Goal: Task Accomplishment & Management: Manage account settings

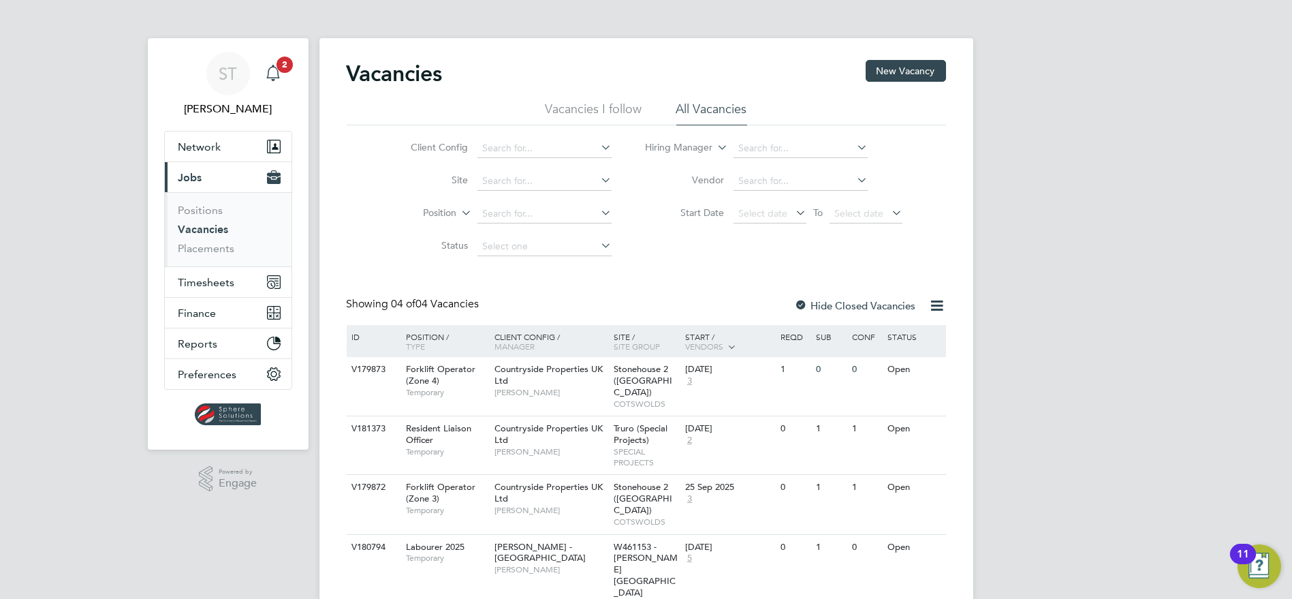
click at [280, 77] on icon "Main navigation" at bounding box center [273, 73] width 16 height 16
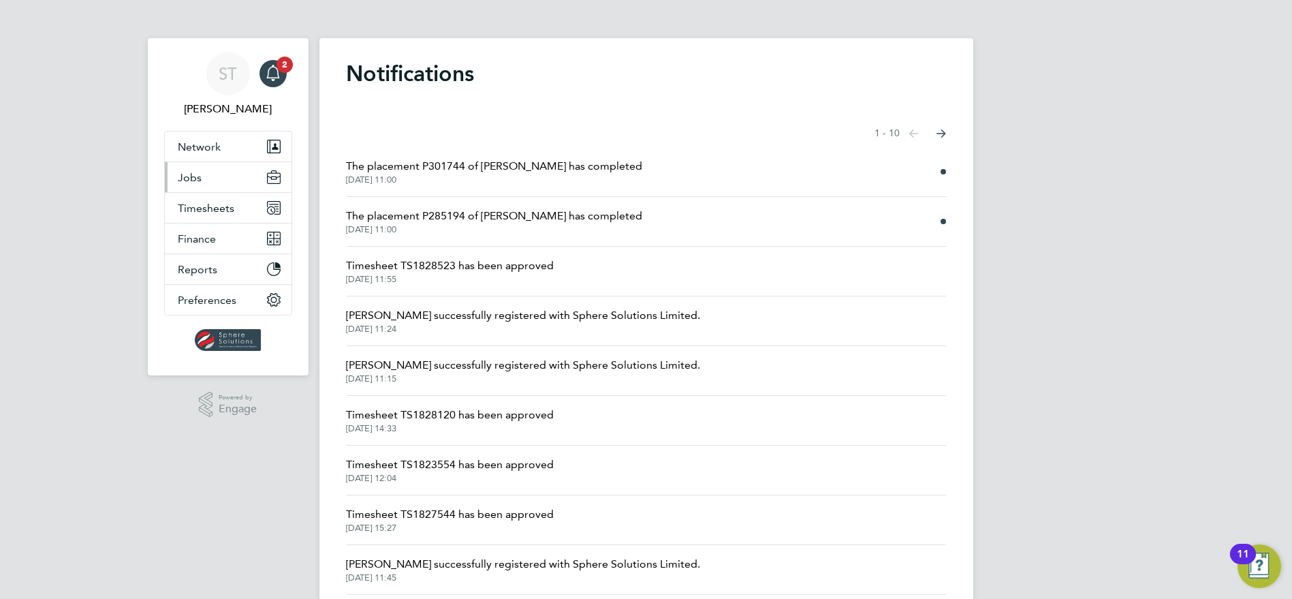
click at [198, 177] on span "Jobs" at bounding box center [191, 177] width 24 height 13
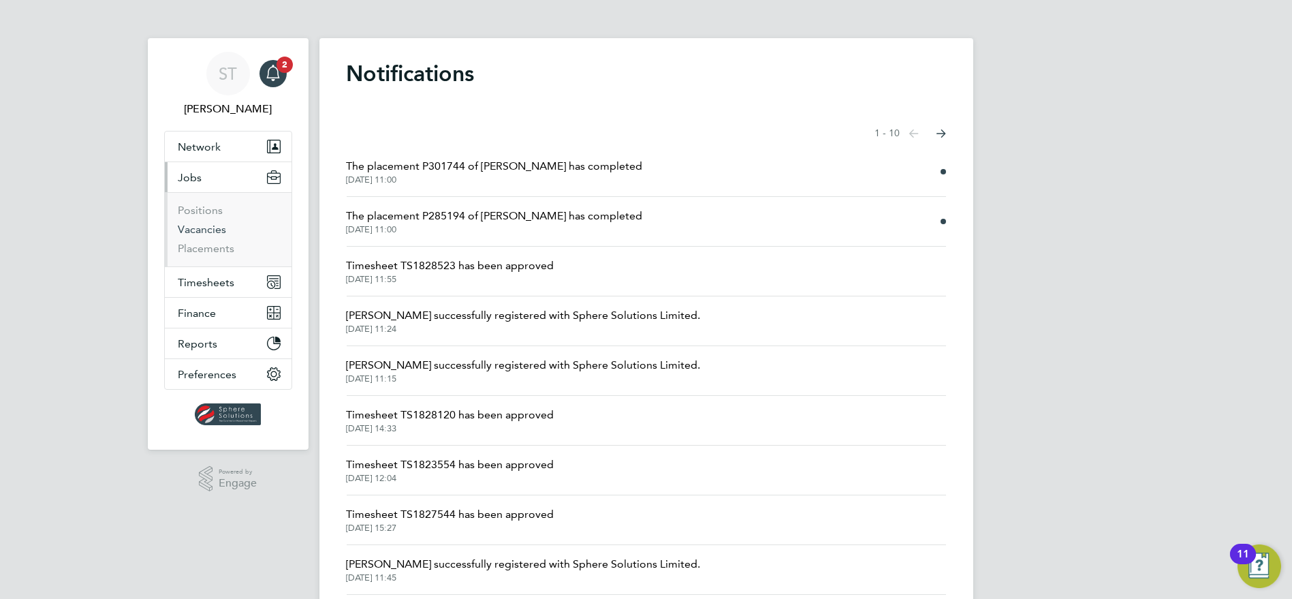
click at [208, 229] on link "Vacancies" at bounding box center [203, 229] width 48 height 13
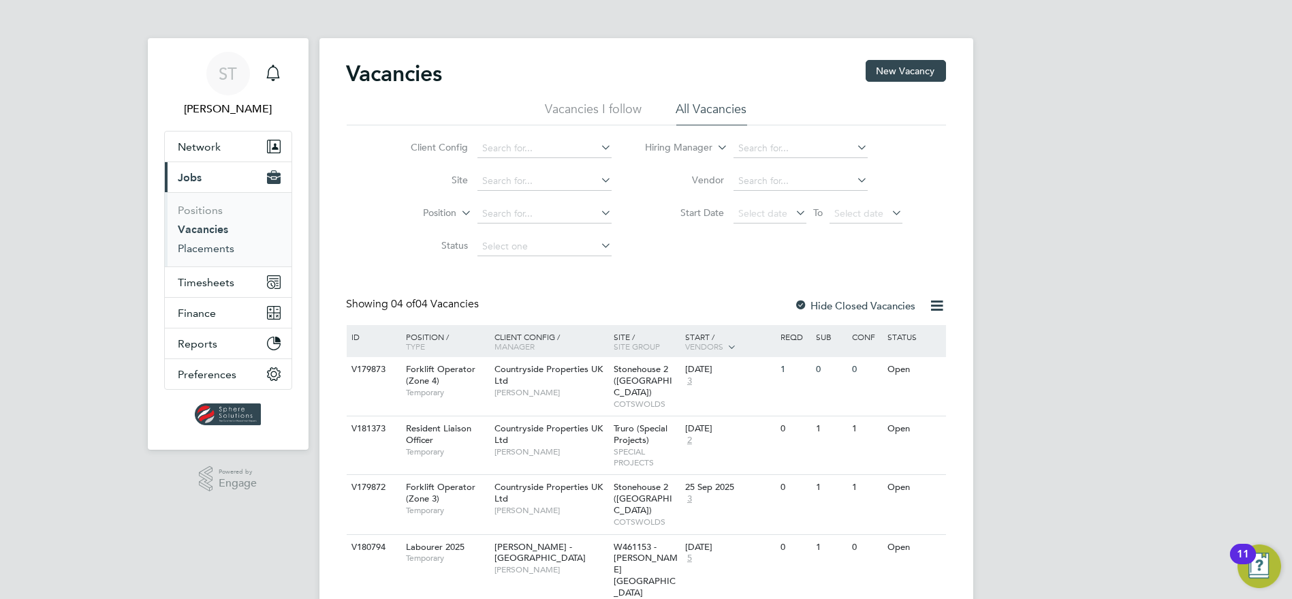
click at [210, 250] on link "Placements" at bounding box center [207, 248] width 57 height 13
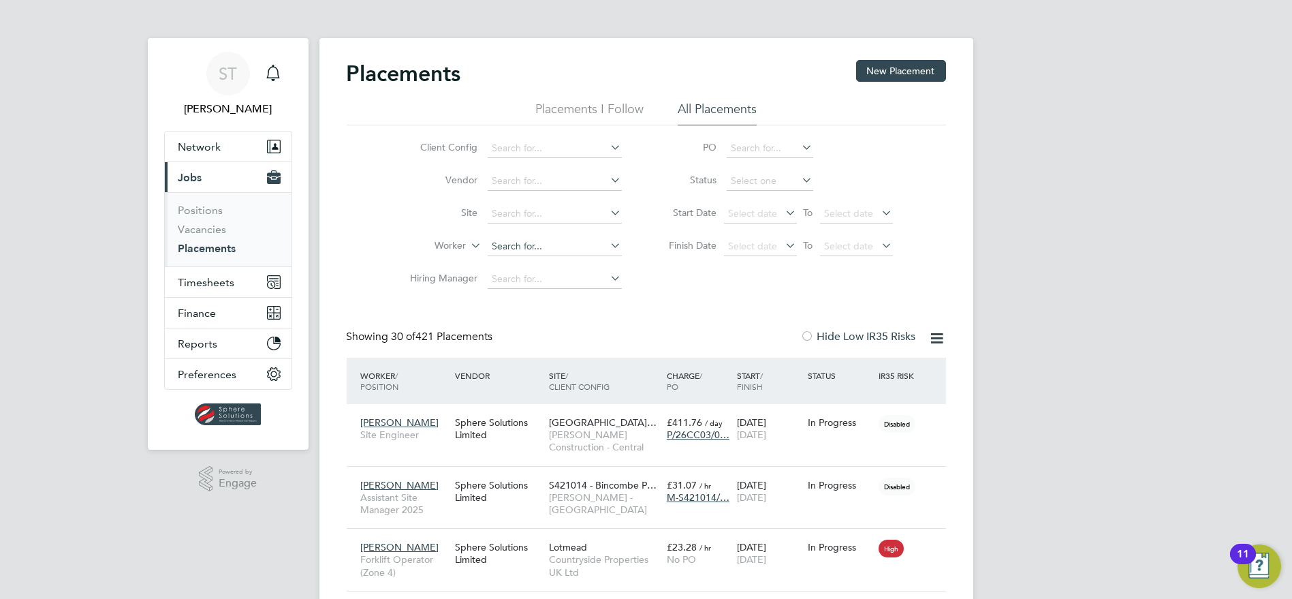
click at [535, 238] on input at bounding box center [555, 246] width 134 height 19
click at [535, 269] on li "[PERSON_NAME]" at bounding box center [554, 264] width 135 height 18
type input "[PERSON_NAME]"
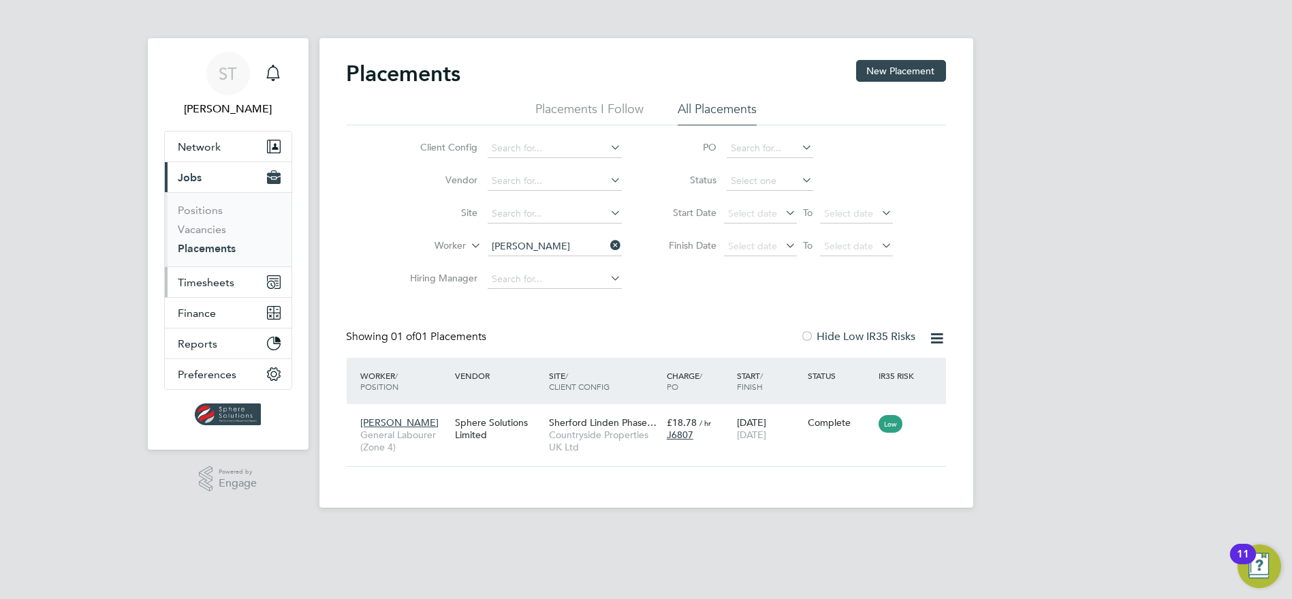
click at [210, 276] on span "Timesheets" at bounding box center [207, 282] width 57 height 13
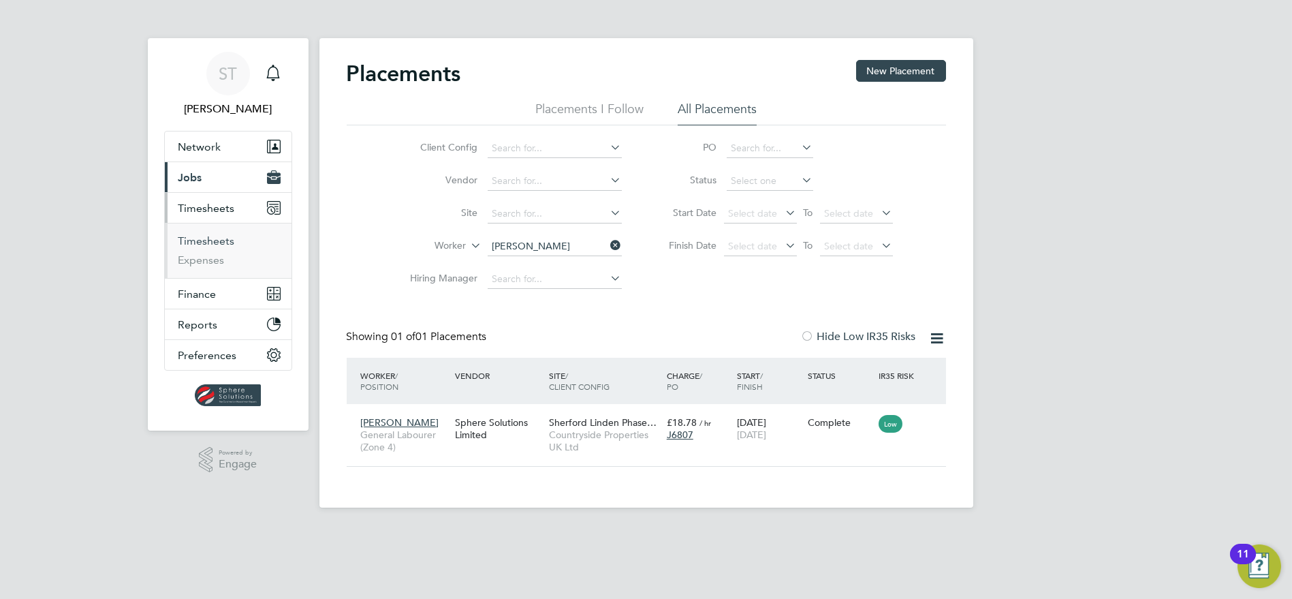
click at [221, 244] on link "Timesheets" at bounding box center [207, 240] width 57 height 13
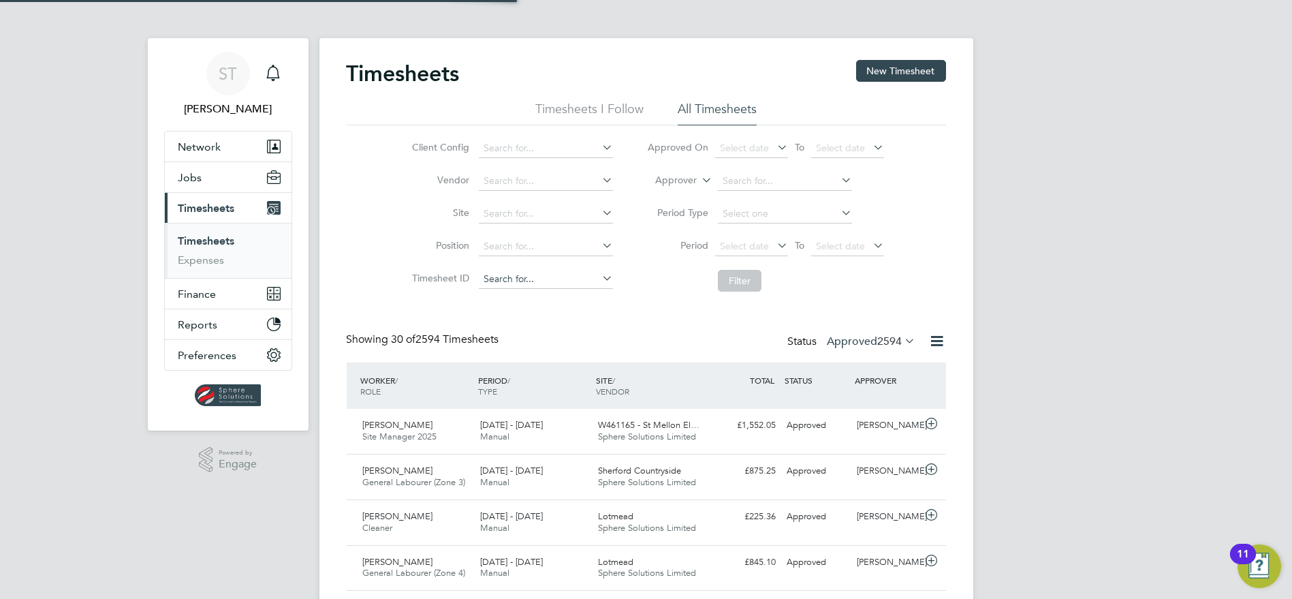
scroll to position [34, 118]
click at [847, 345] on label "Approved 2594" at bounding box center [872, 342] width 89 height 14
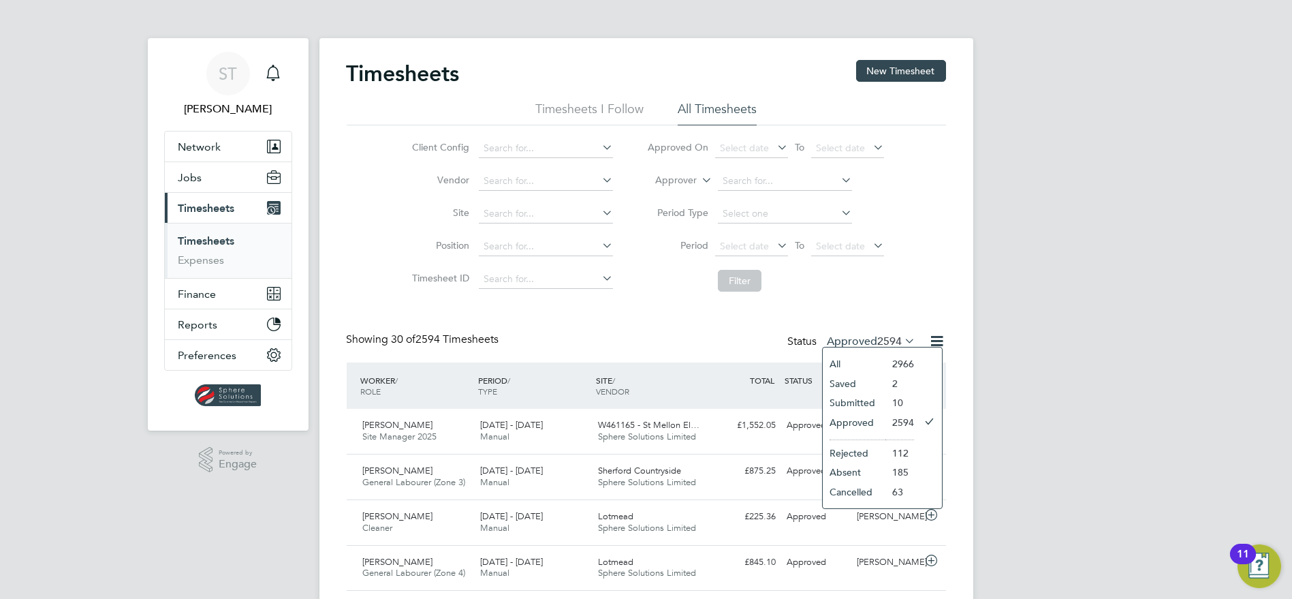
click at [845, 402] on li "Submitted" at bounding box center [854, 402] width 63 height 19
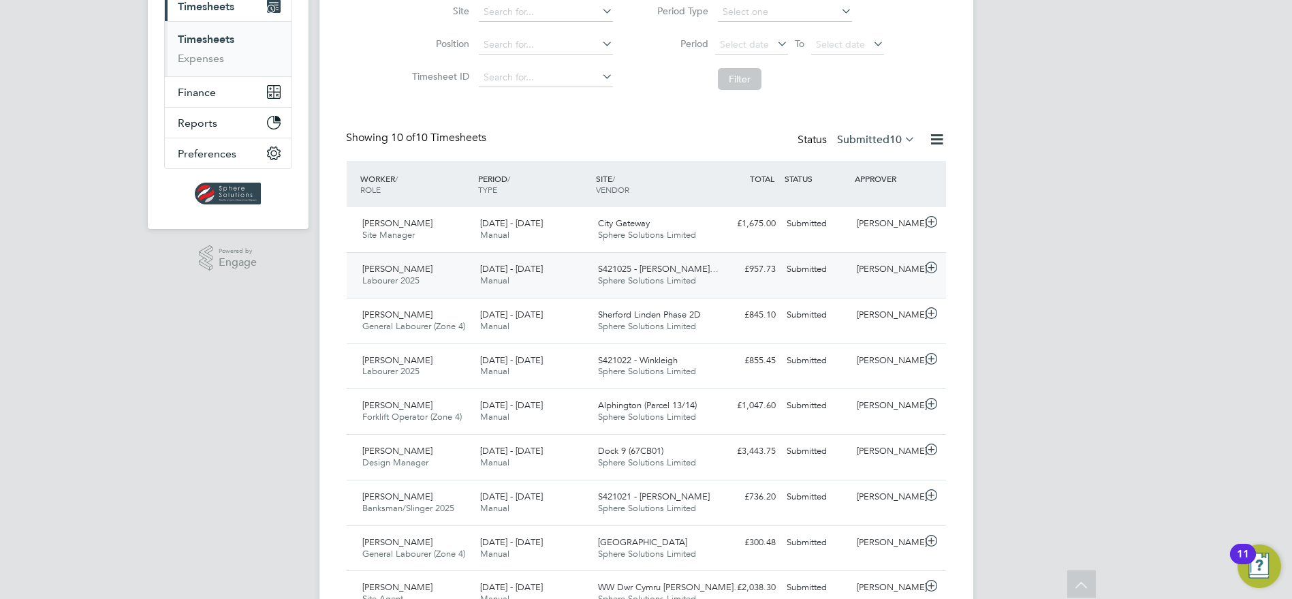
click at [685, 275] on span "Sphere Solutions Limited" at bounding box center [647, 281] width 98 height 12
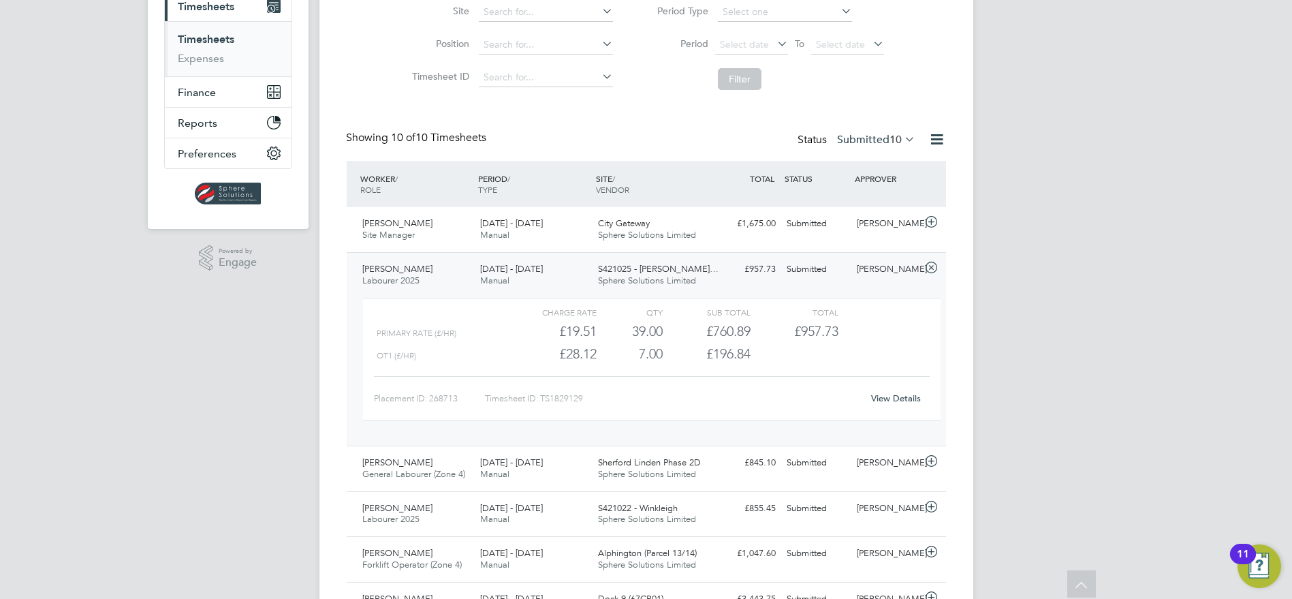
click at [914, 398] on link "View Details" at bounding box center [896, 398] width 50 height 12
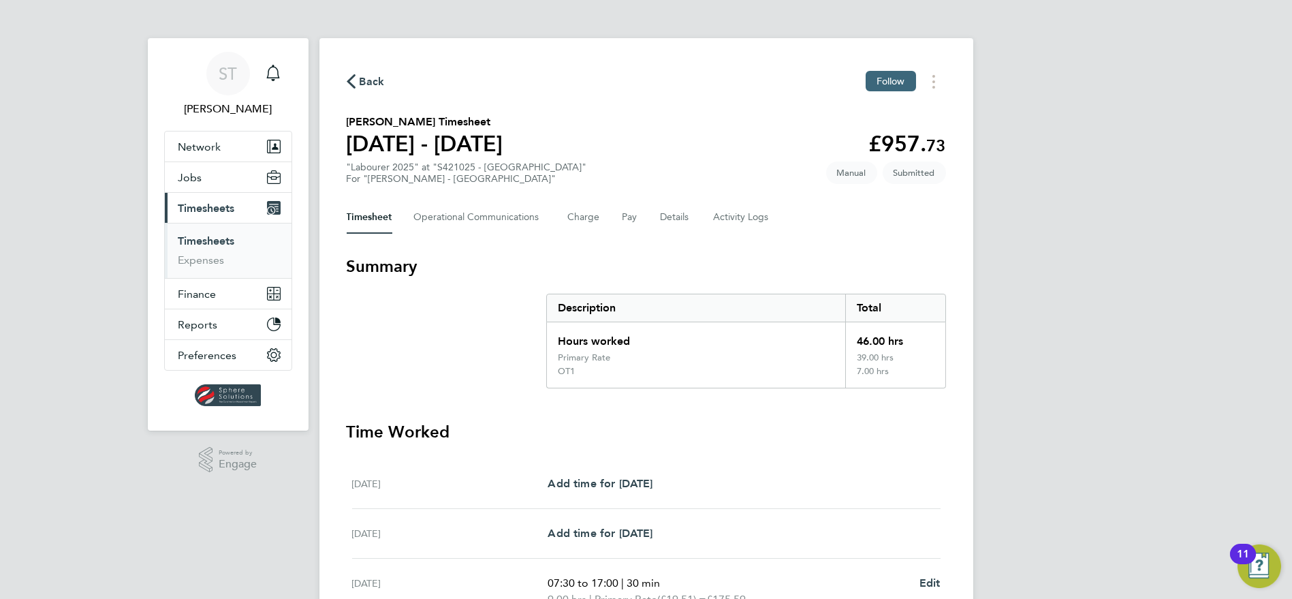
click at [893, 89] on button "Follow" at bounding box center [891, 81] width 50 height 20
click at [347, 78] on icon "button" at bounding box center [351, 81] width 9 height 14
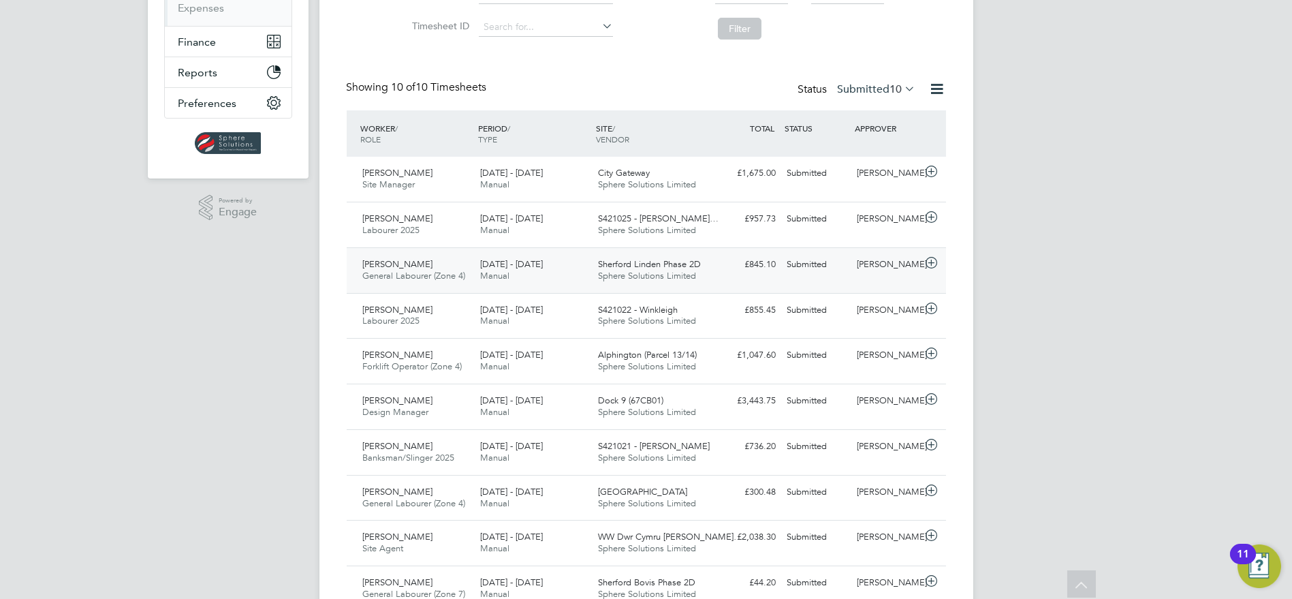
click at [684, 270] on span "Sphere Solutions Limited" at bounding box center [647, 276] width 98 height 12
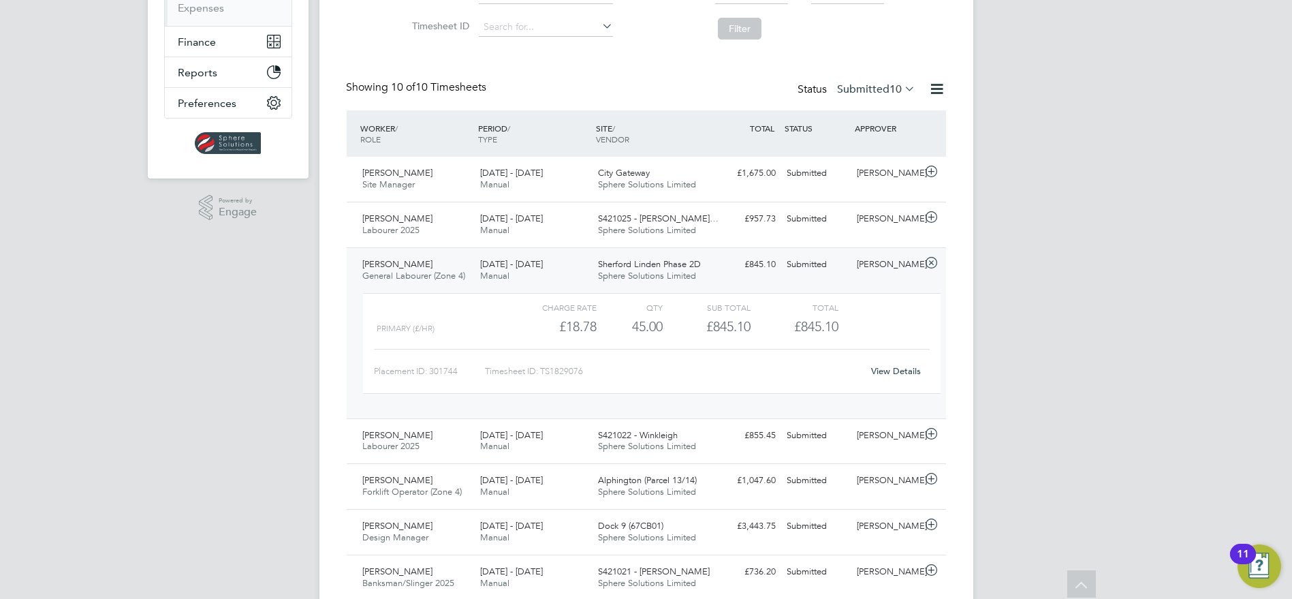
click at [916, 375] on div "View Details" at bounding box center [896, 371] width 67 height 22
click at [910, 373] on link "View Details" at bounding box center [896, 371] width 50 height 12
click at [880, 369] on link "View Details" at bounding box center [896, 371] width 50 height 12
click at [779, 445] on div "Daniel Leworthy Labourer 2025 20 - 26 Sep 2025 20 - 26 Sep 2025 Manual S421022 …" at bounding box center [647, 441] width 600 height 46
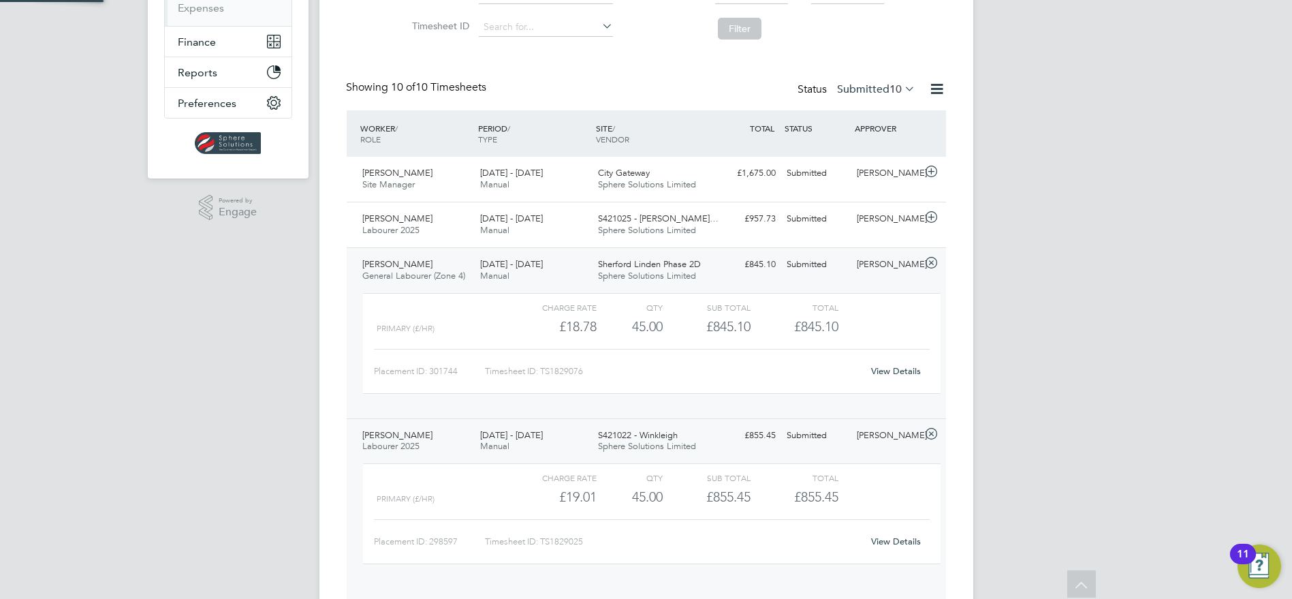
scroll to position [23, 132]
click at [888, 542] on link "View Details" at bounding box center [896, 542] width 50 height 12
click at [932, 261] on icon at bounding box center [931, 263] width 17 height 11
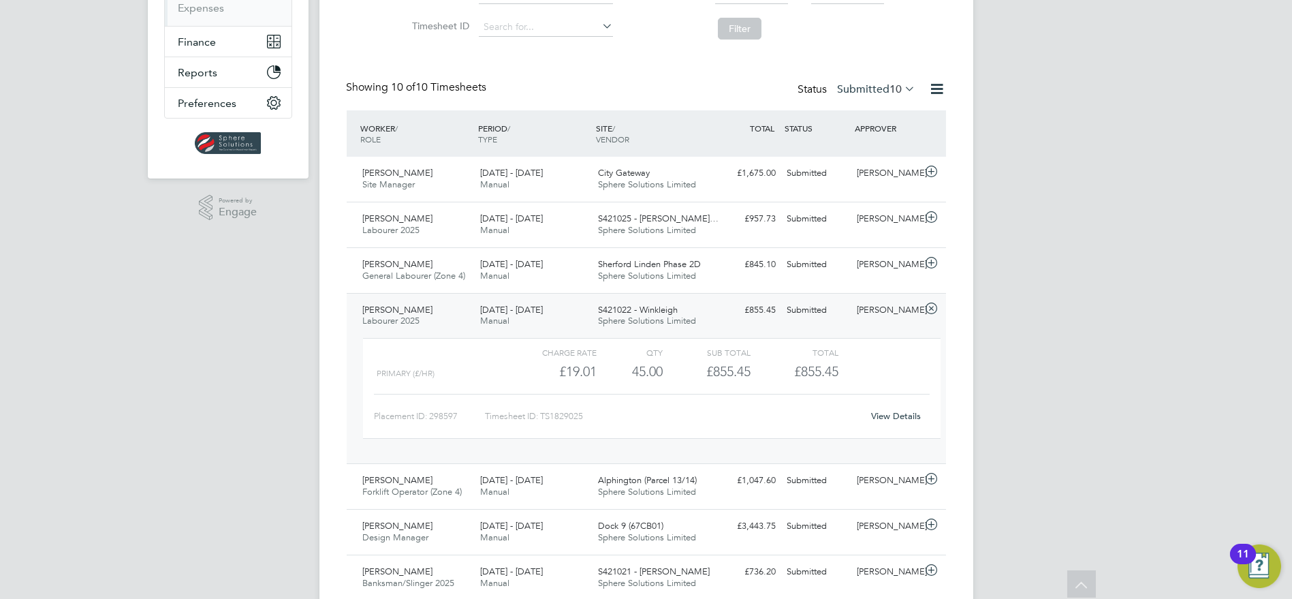
click at [928, 308] on icon at bounding box center [931, 308] width 17 height 11
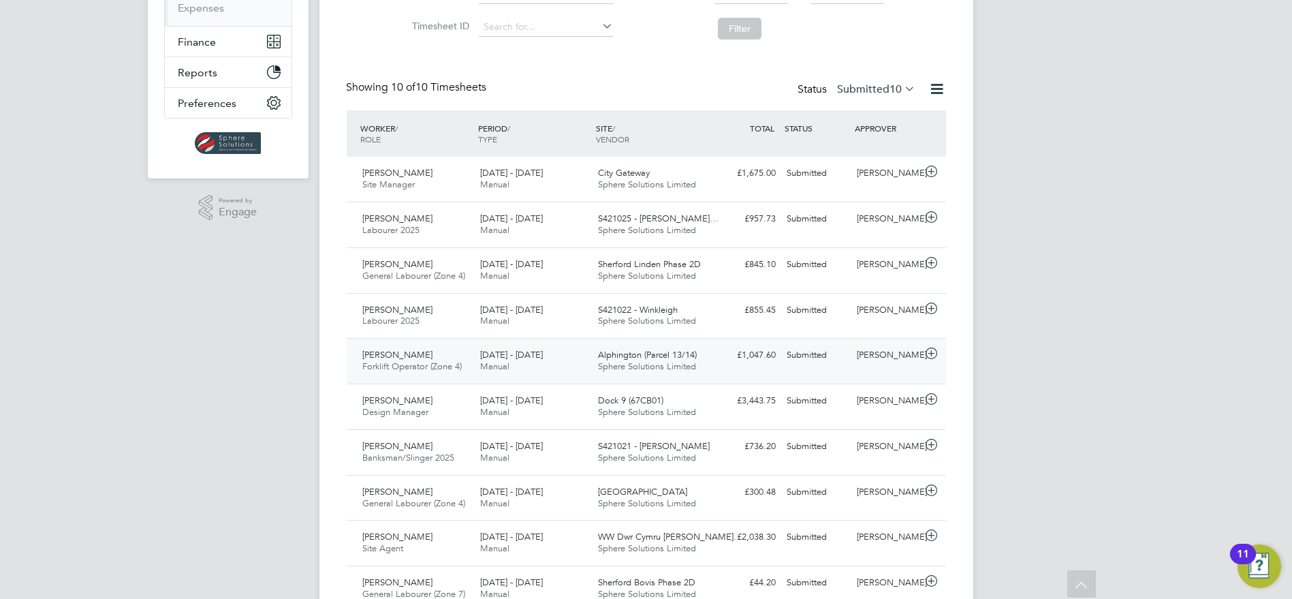
click at [722, 368] on div "Shaun Marais Forklift Operator (Zone 4) 22 - 28 Sep 2025 22 - 28 Sep 2025 Manua…" at bounding box center [647, 361] width 600 height 46
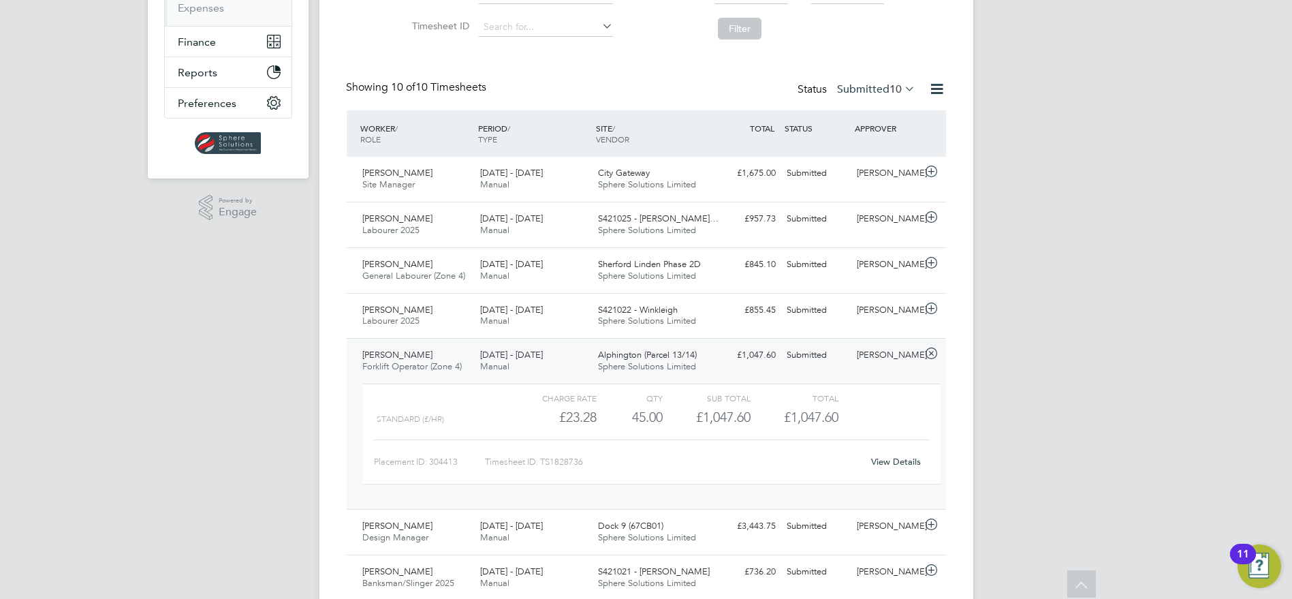
click at [909, 462] on link "View Details" at bounding box center [896, 462] width 50 height 12
click at [934, 351] on icon at bounding box center [931, 353] width 17 height 11
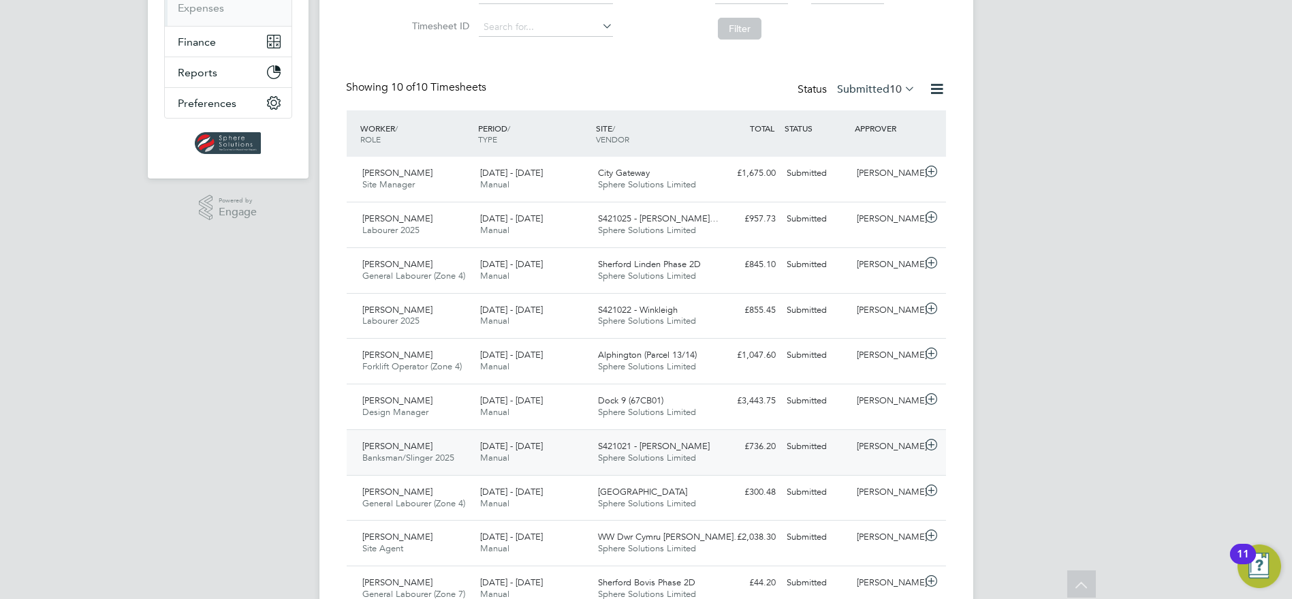
click at [671, 457] on span "Sphere Solutions Limited" at bounding box center [647, 458] width 98 height 12
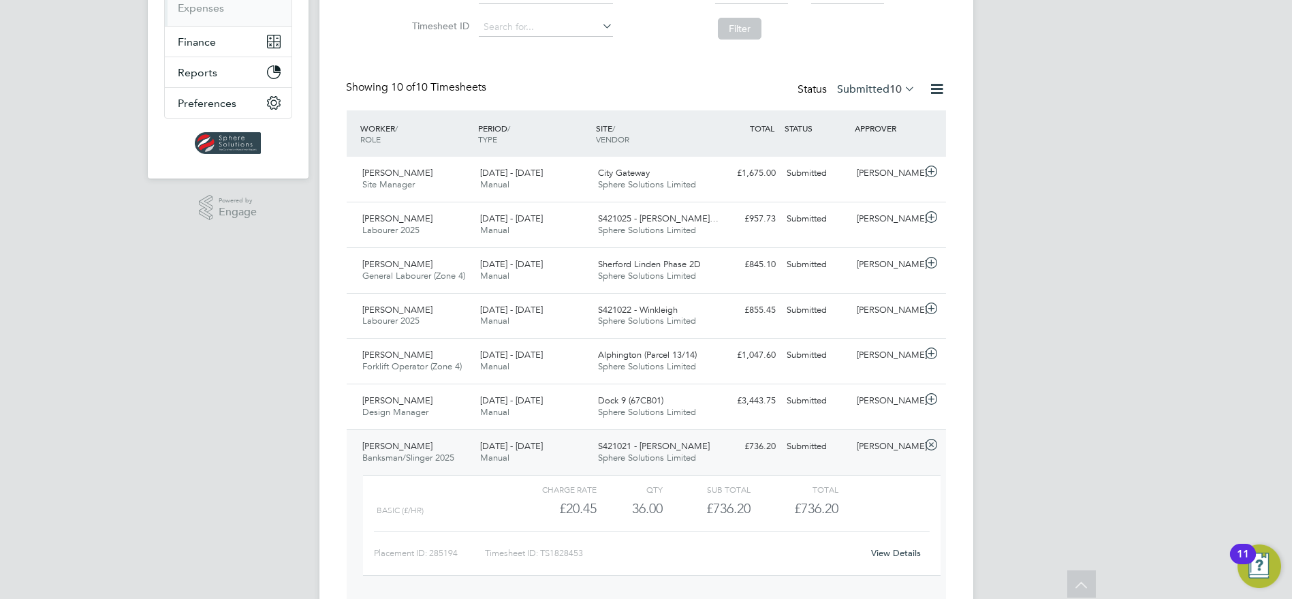
click at [875, 548] on link "View Details" at bounding box center [896, 553] width 50 height 12
click at [935, 448] on icon at bounding box center [931, 444] width 17 height 11
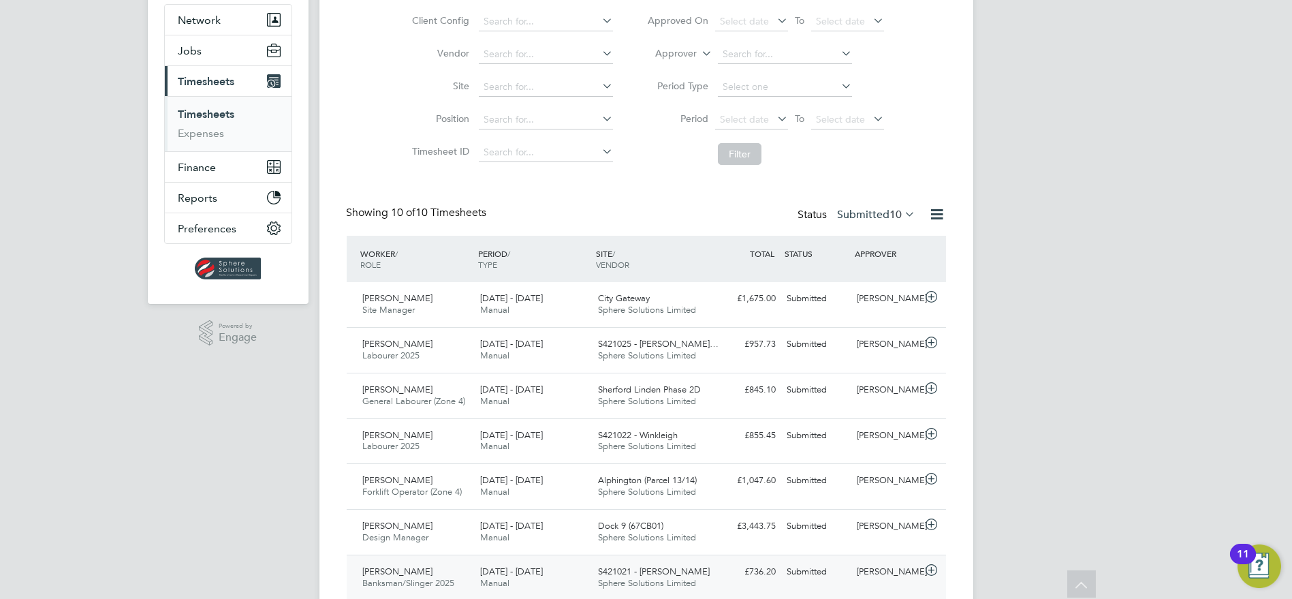
scroll to position [109, 0]
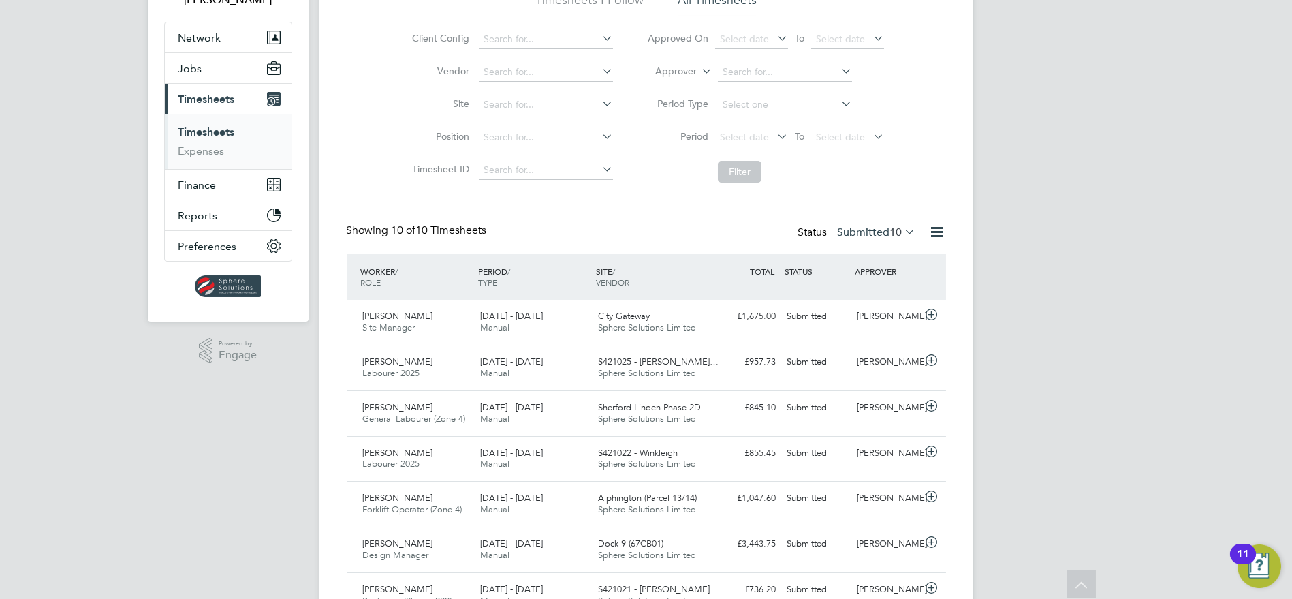
click at [871, 130] on icon at bounding box center [871, 136] width 0 height 19
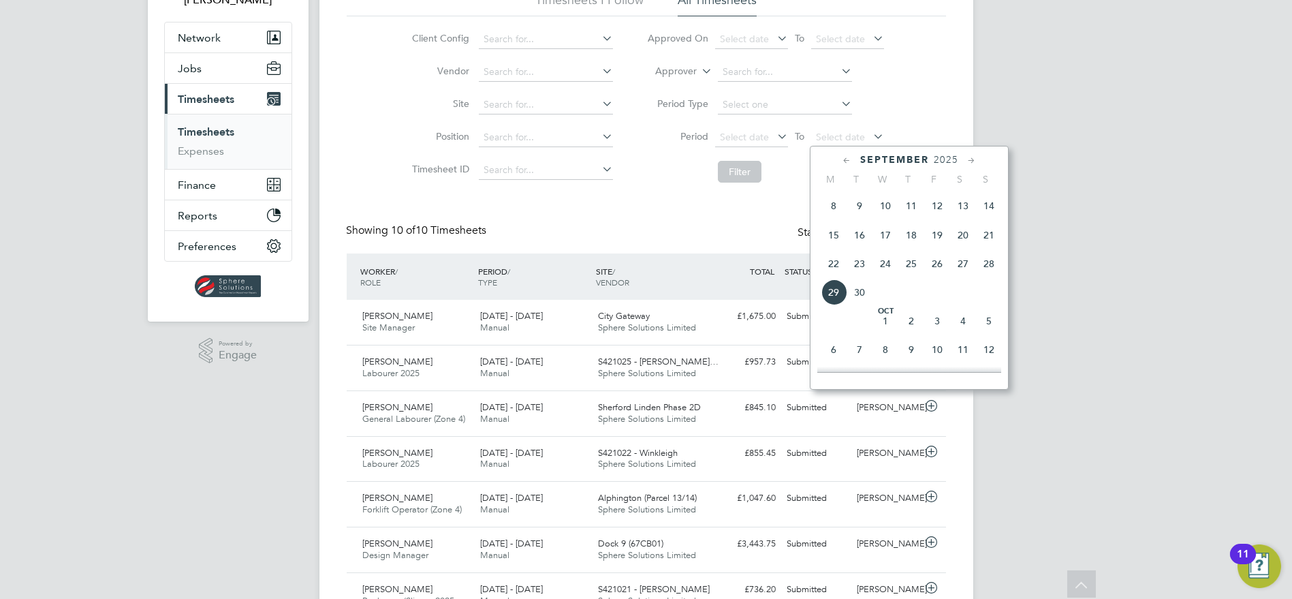
scroll to position [476, 0]
click at [987, 230] on span "14" at bounding box center [989, 224] width 26 height 26
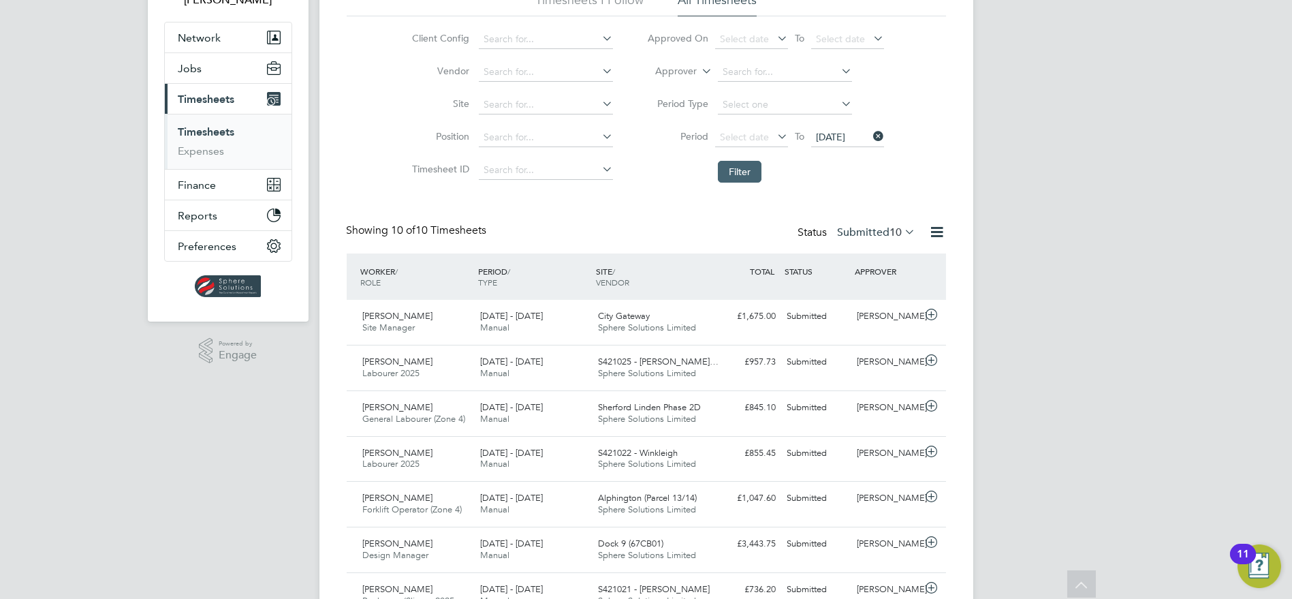
click at [738, 172] on button "Filter" at bounding box center [740, 172] width 44 height 22
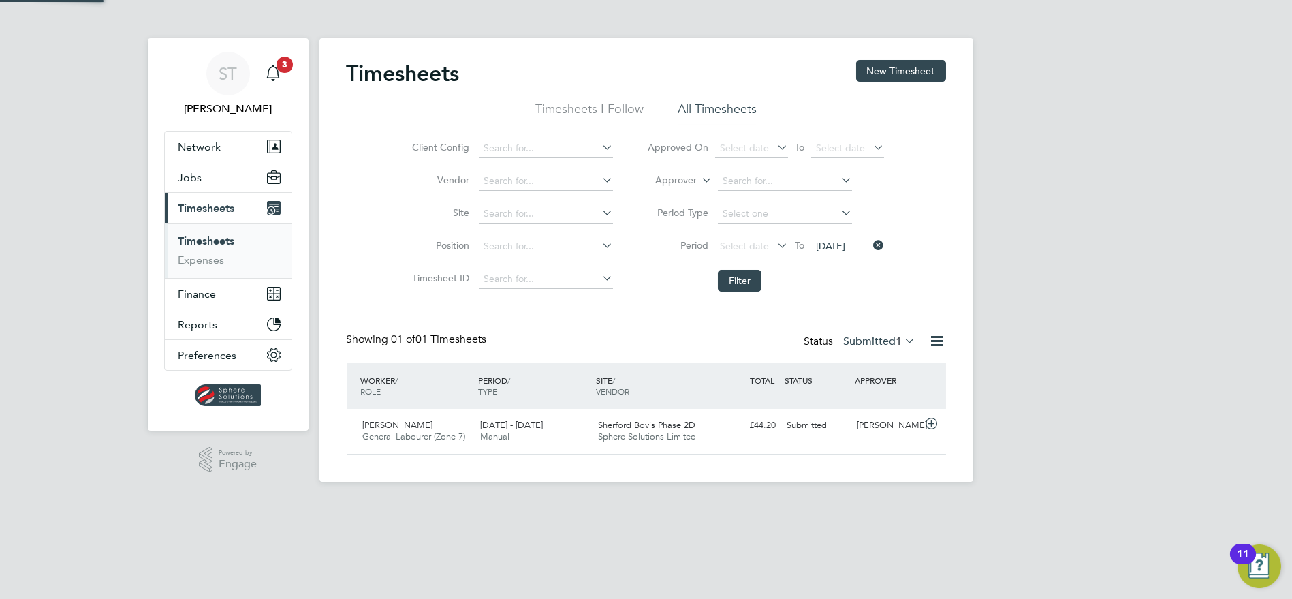
scroll to position [34, 118]
click at [864, 337] on label "Submitted 1" at bounding box center [880, 342] width 72 height 14
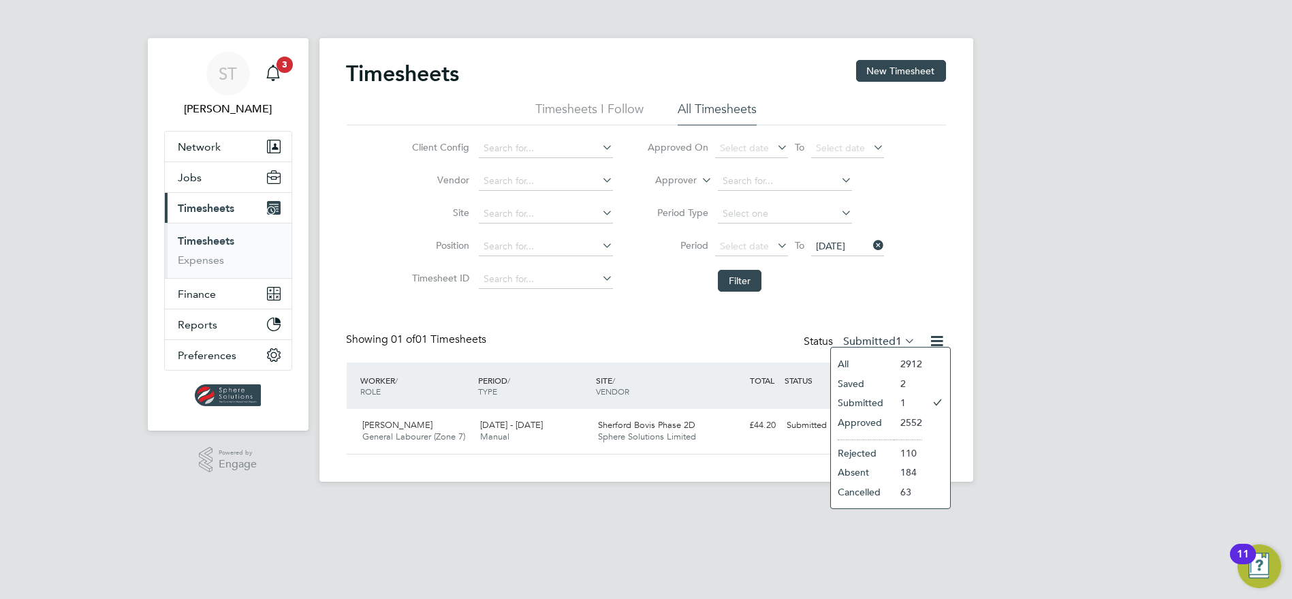
click at [843, 363] on li "All" at bounding box center [862, 363] width 63 height 19
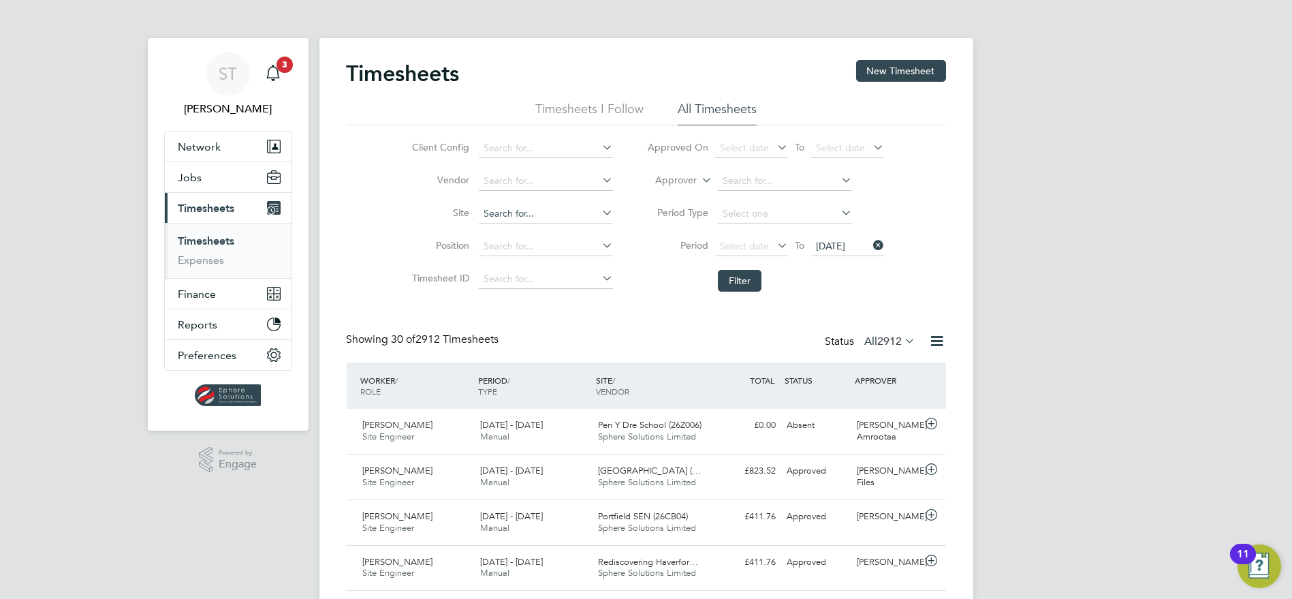
click at [532, 209] on input at bounding box center [546, 213] width 134 height 19
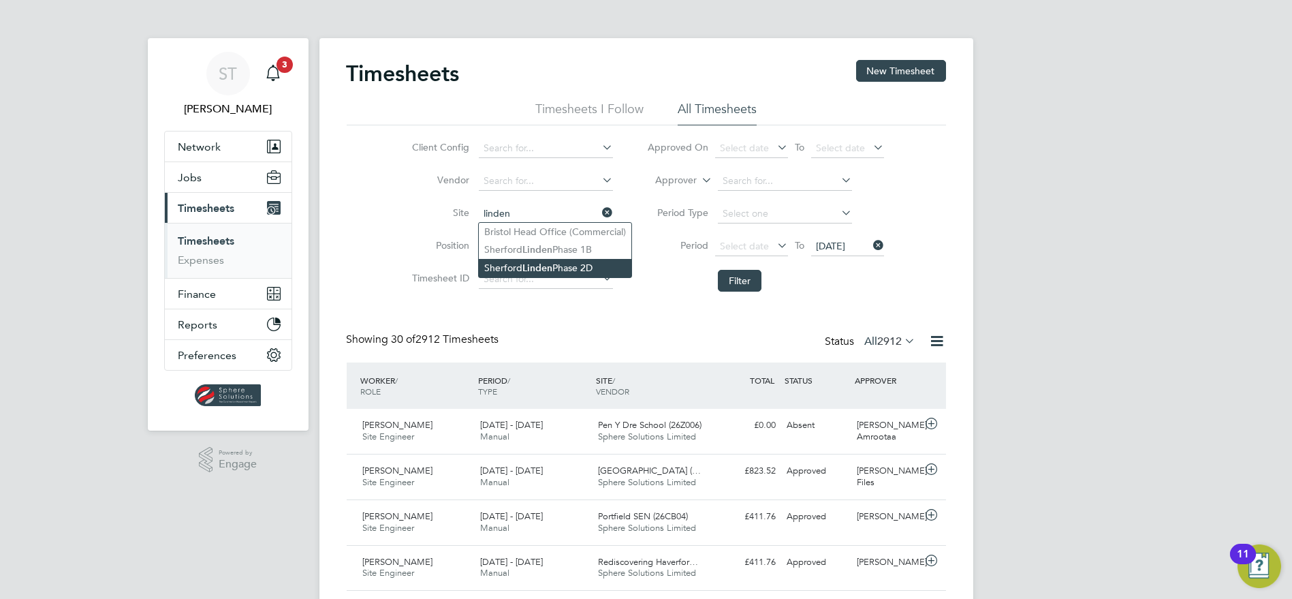
click at [552, 264] on b "Linden" at bounding box center [538, 268] width 30 height 12
type input "Sherford Linden Phase 2D"
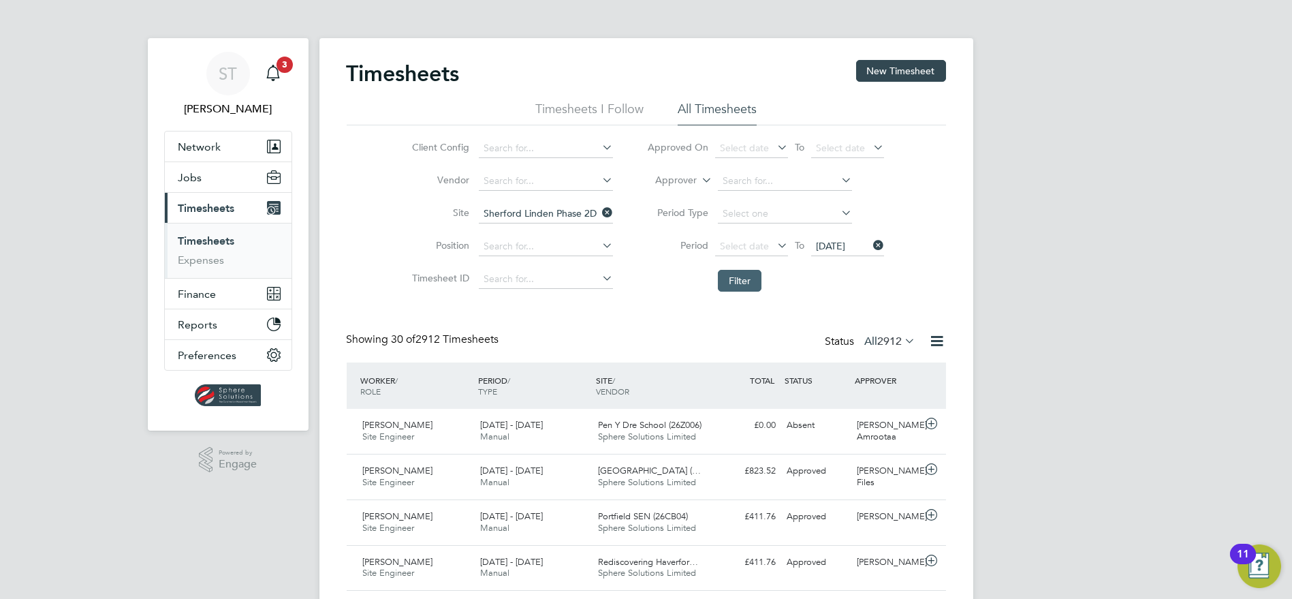
click at [739, 287] on button "Filter" at bounding box center [740, 281] width 44 height 22
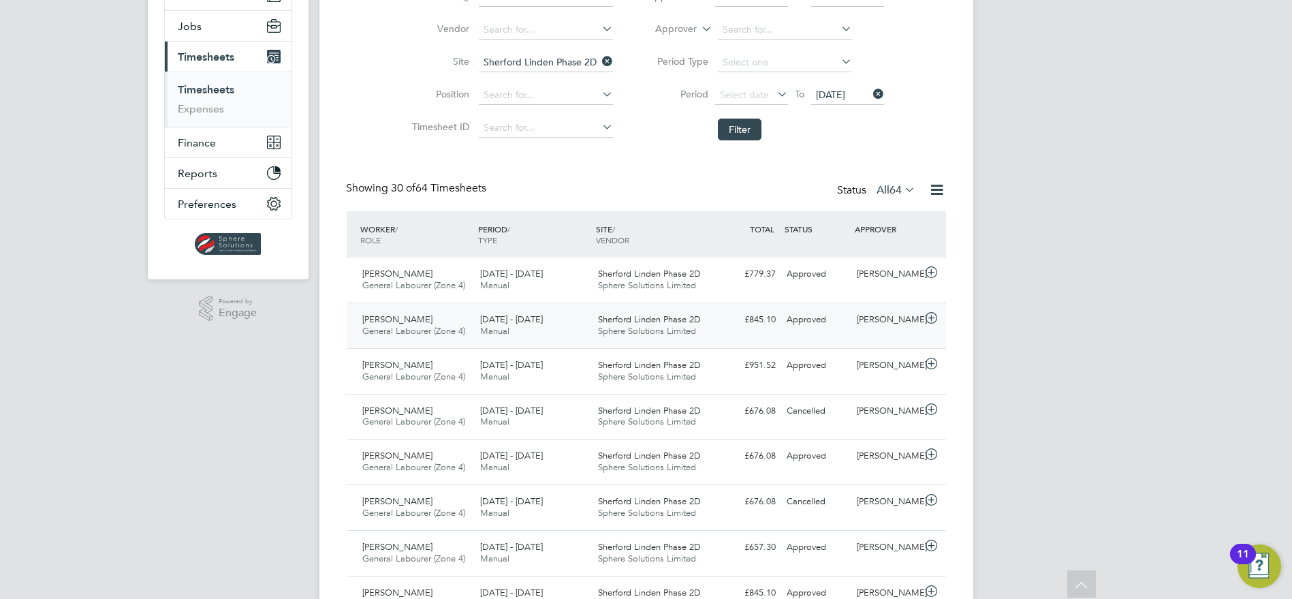
click at [712, 328] on div "£845.10 Approved" at bounding box center [746, 320] width 71 height 22
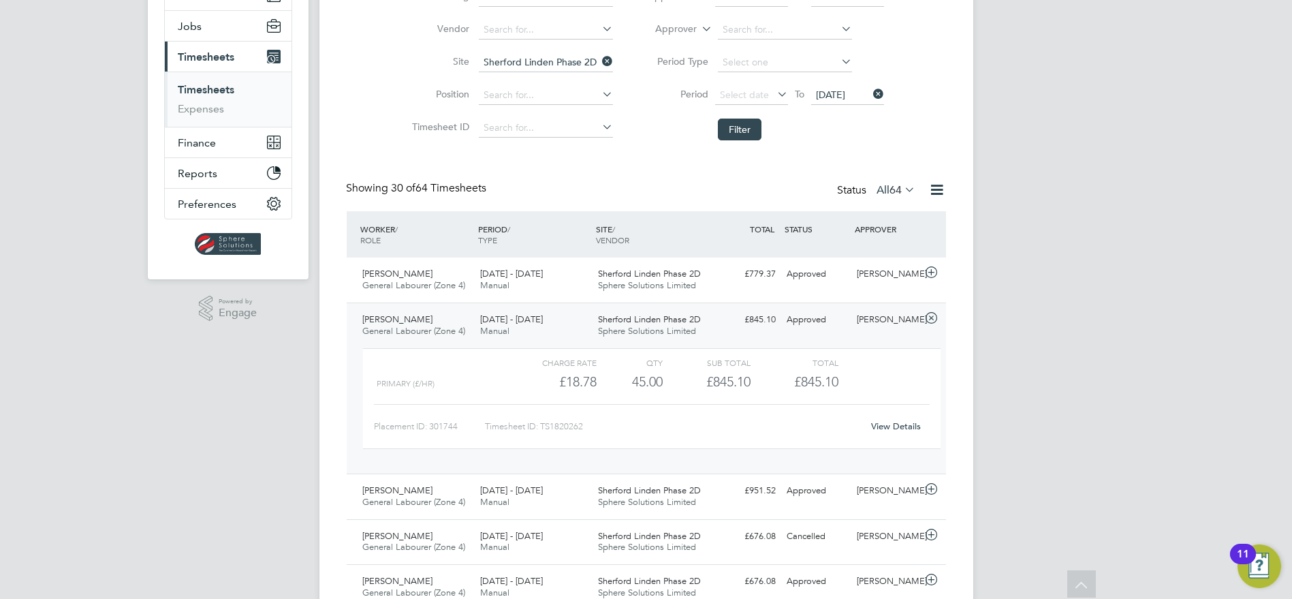
click at [899, 426] on link "View Details" at bounding box center [896, 426] width 50 height 12
click at [937, 320] on icon at bounding box center [931, 318] width 17 height 11
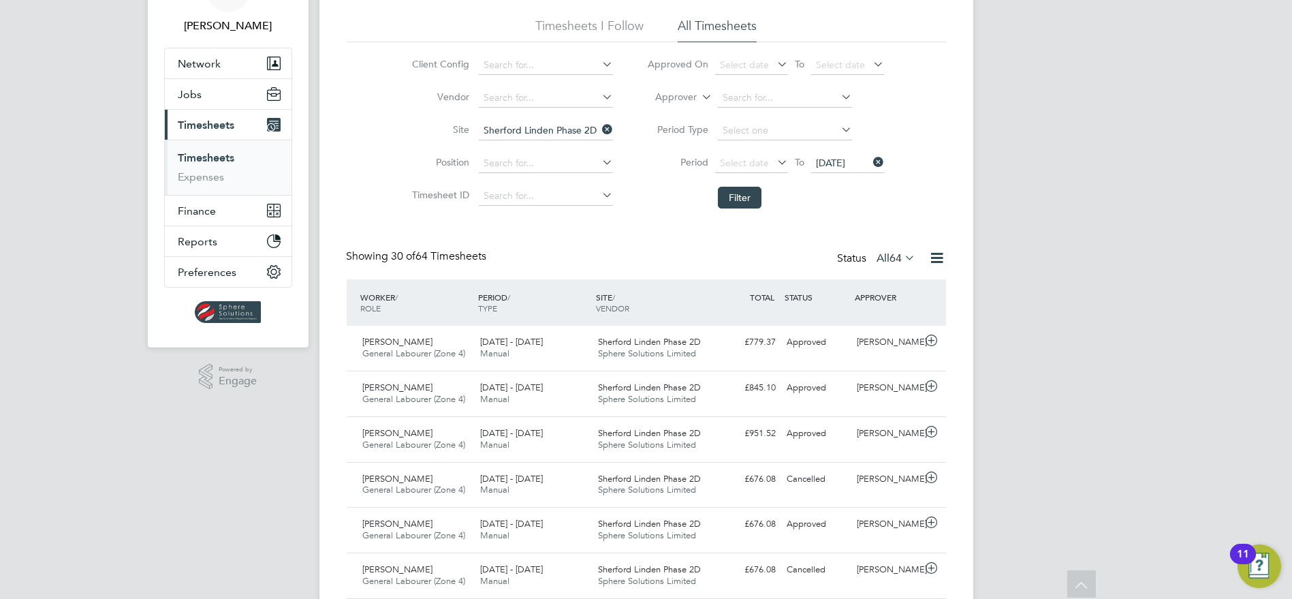
scroll to position [0, 0]
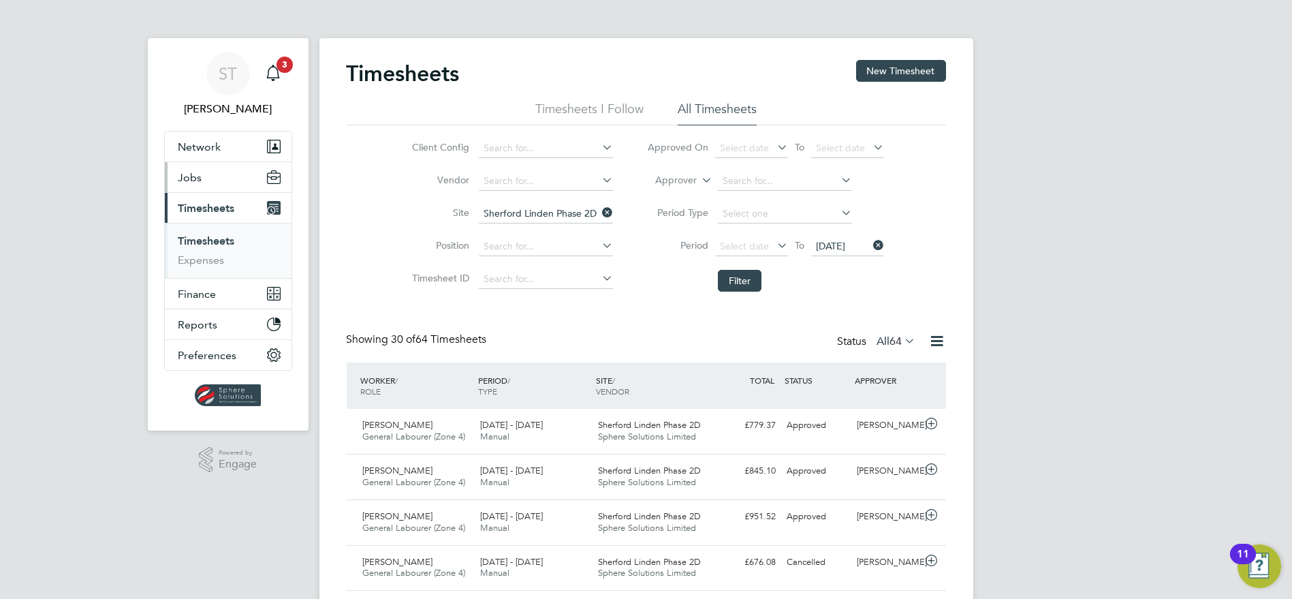
click at [213, 180] on button "Jobs" at bounding box center [228, 177] width 127 height 30
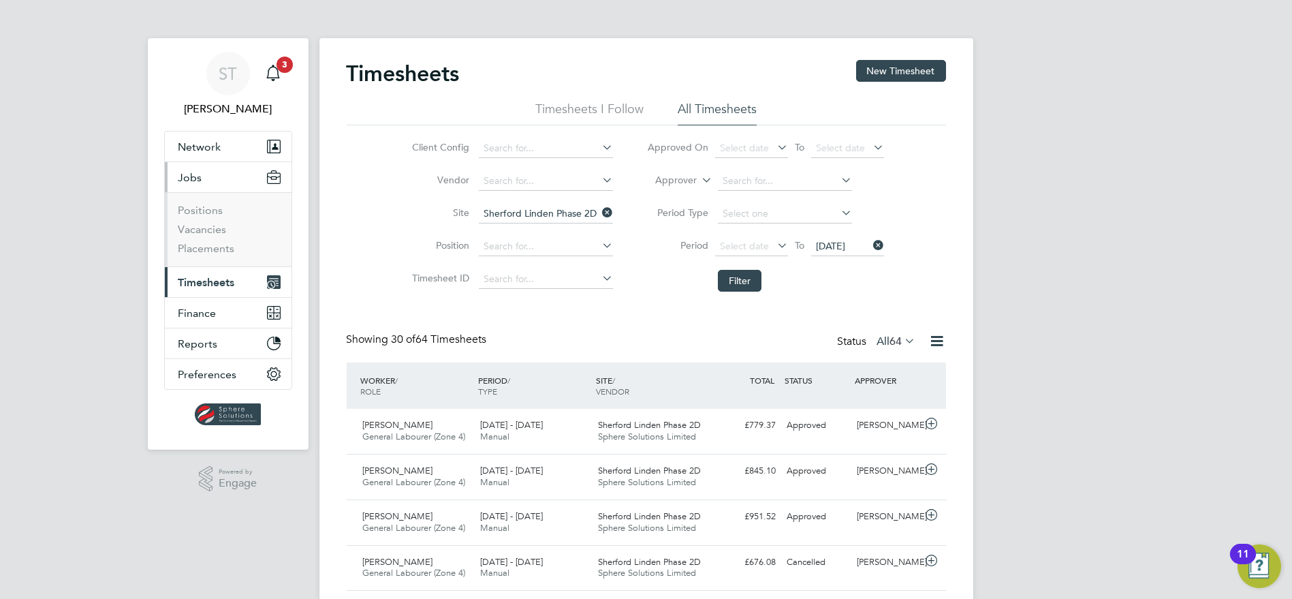
click at [196, 240] on li "Vacancies" at bounding box center [230, 232] width 102 height 19
click at [194, 251] on link "Placements" at bounding box center [207, 248] width 57 height 13
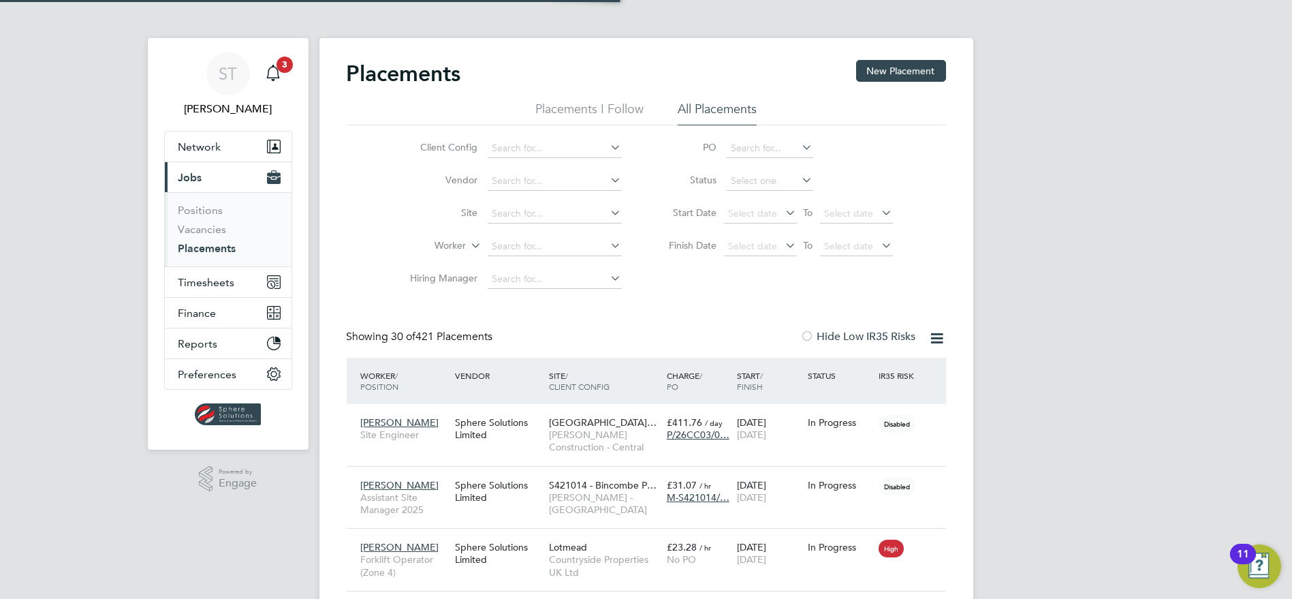
scroll to position [39, 118]
click at [277, 71] on icon "Main navigation" at bounding box center [273, 73] width 16 height 16
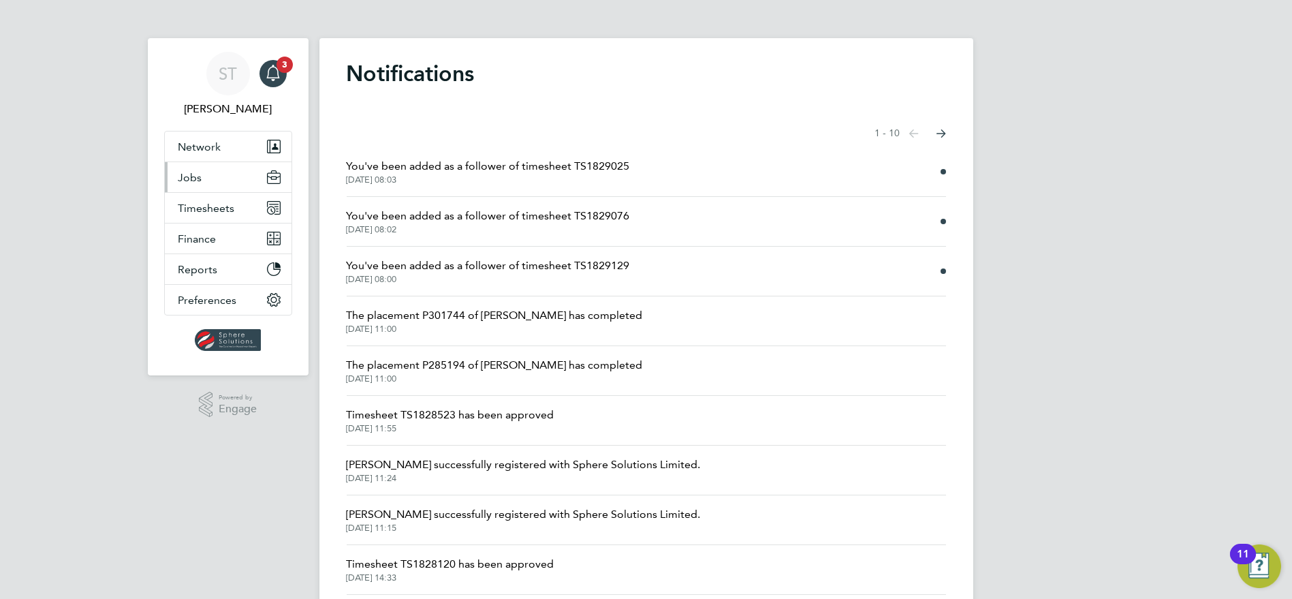
click at [192, 171] on span "Jobs" at bounding box center [191, 177] width 24 height 13
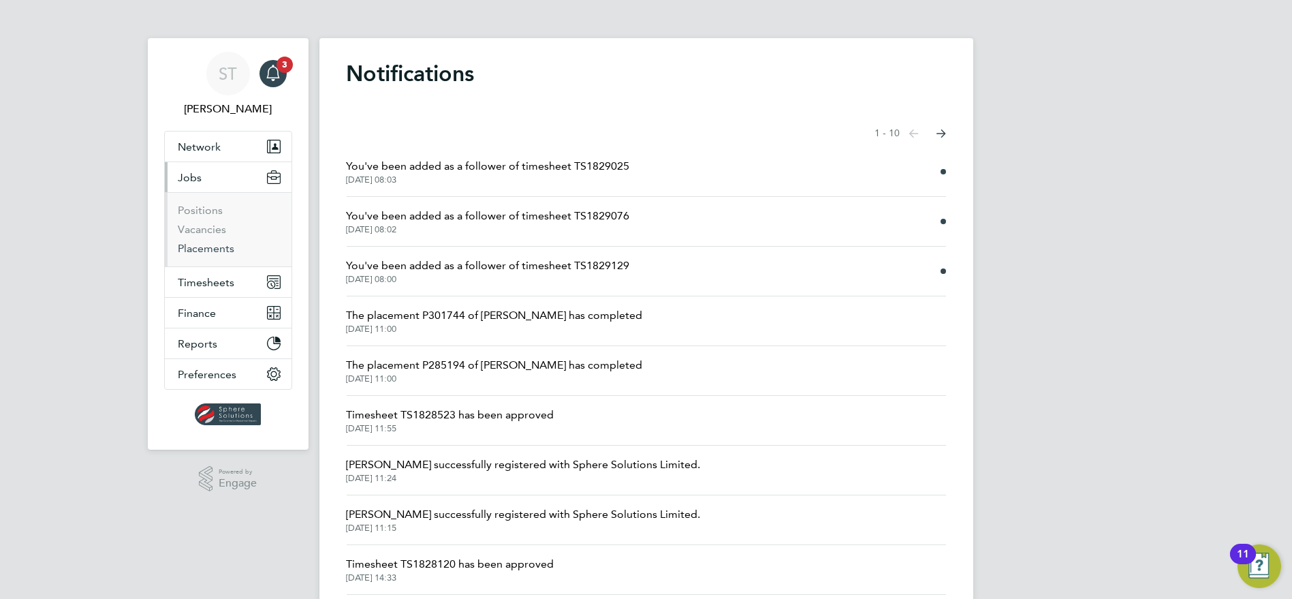
click at [193, 244] on link "Placements" at bounding box center [207, 248] width 57 height 13
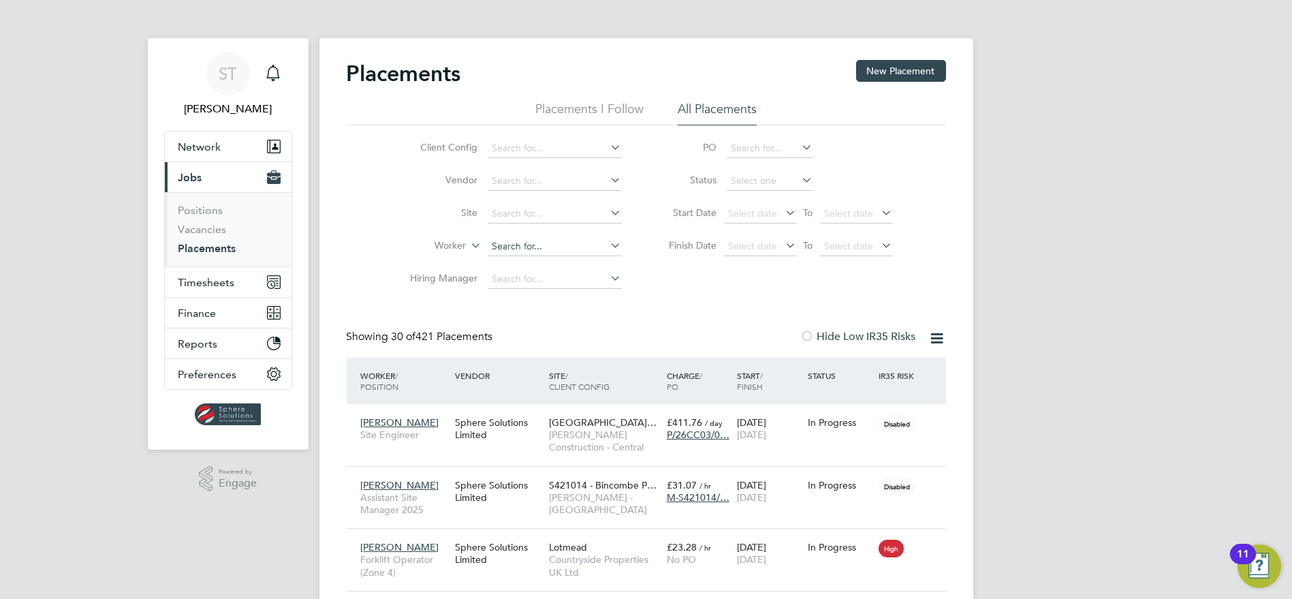
click at [512, 248] on input at bounding box center [555, 246] width 134 height 19
click at [525, 264] on li "Andrew Christoforu" at bounding box center [557, 264] width 140 height 18
type input "[PERSON_NAME]"
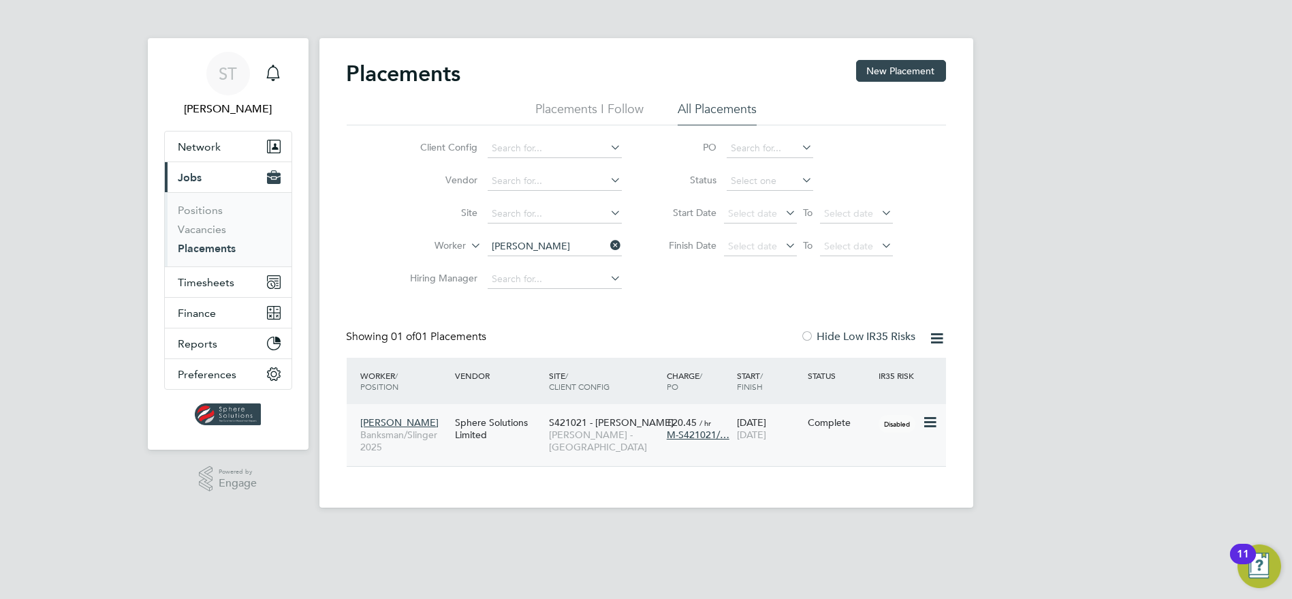
click at [627, 435] on span "[PERSON_NAME] - [GEOGRAPHIC_DATA]" at bounding box center [604, 441] width 111 height 25
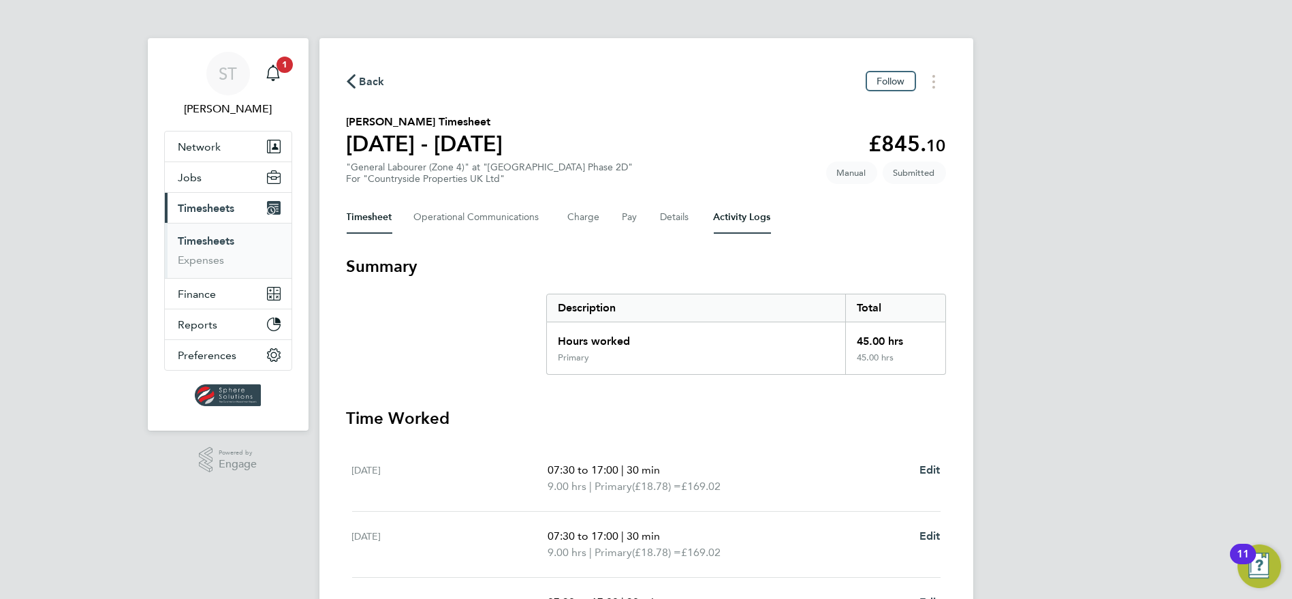
click at [729, 215] on Logs-tab "Activity Logs" at bounding box center [742, 217] width 57 height 33
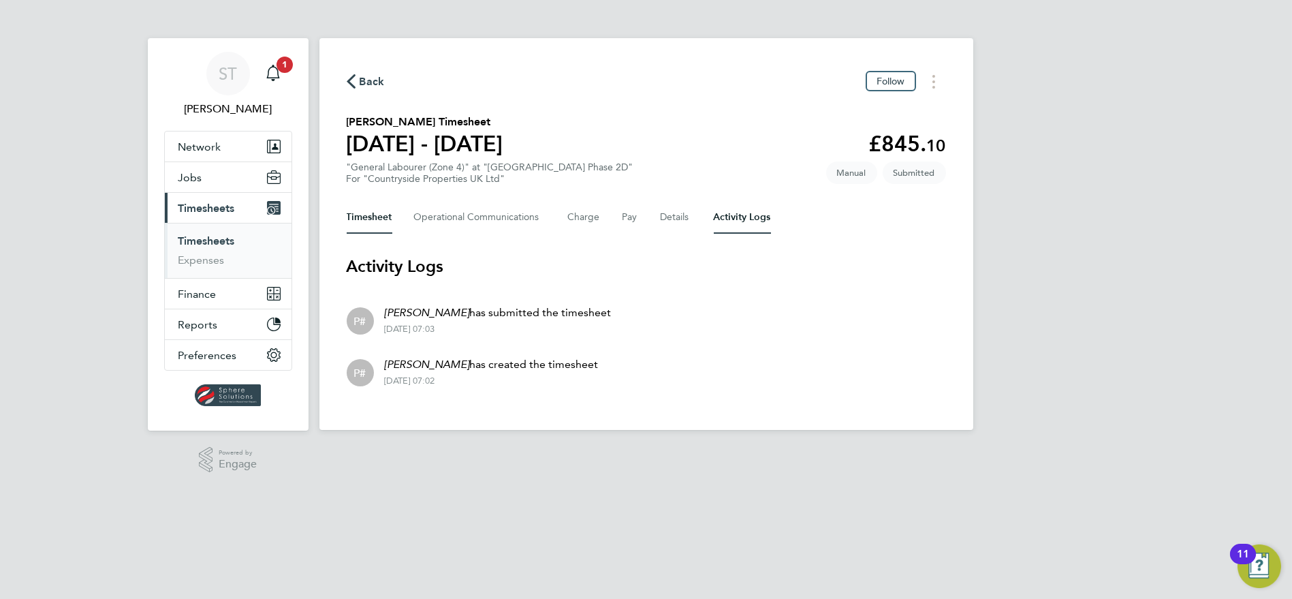
click at [361, 213] on button "Timesheet" at bounding box center [370, 217] width 46 height 33
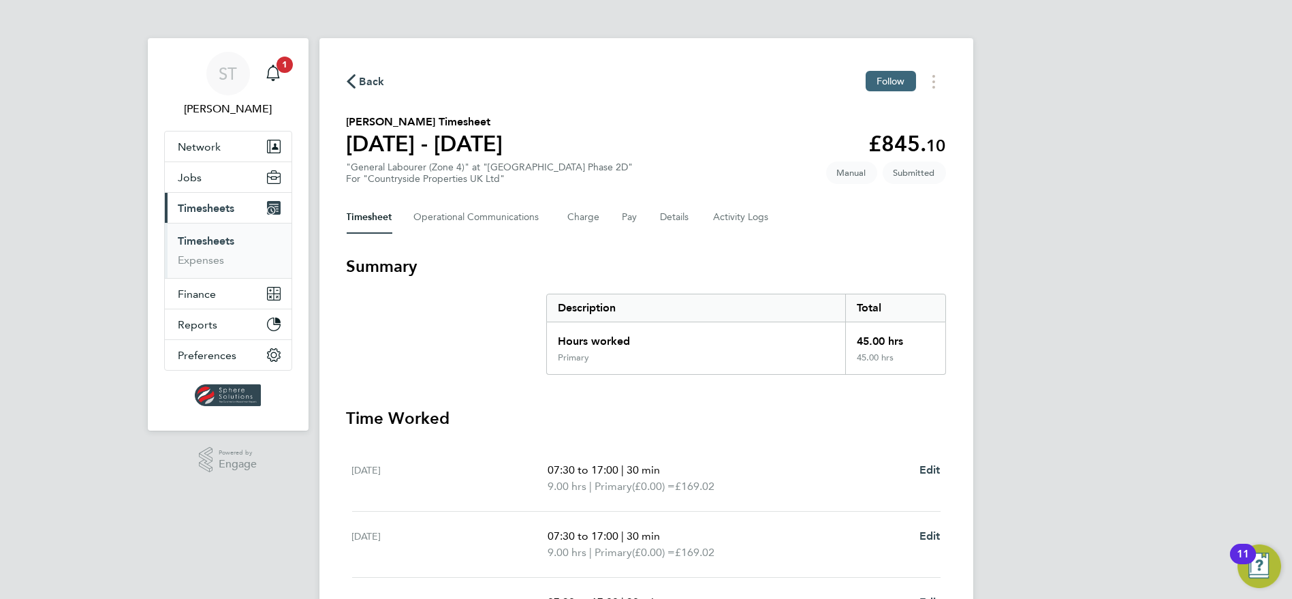
click at [875, 89] on button "Follow" at bounding box center [891, 81] width 50 height 20
click at [267, 79] on icon "Main navigation" at bounding box center [273, 73] width 16 height 16
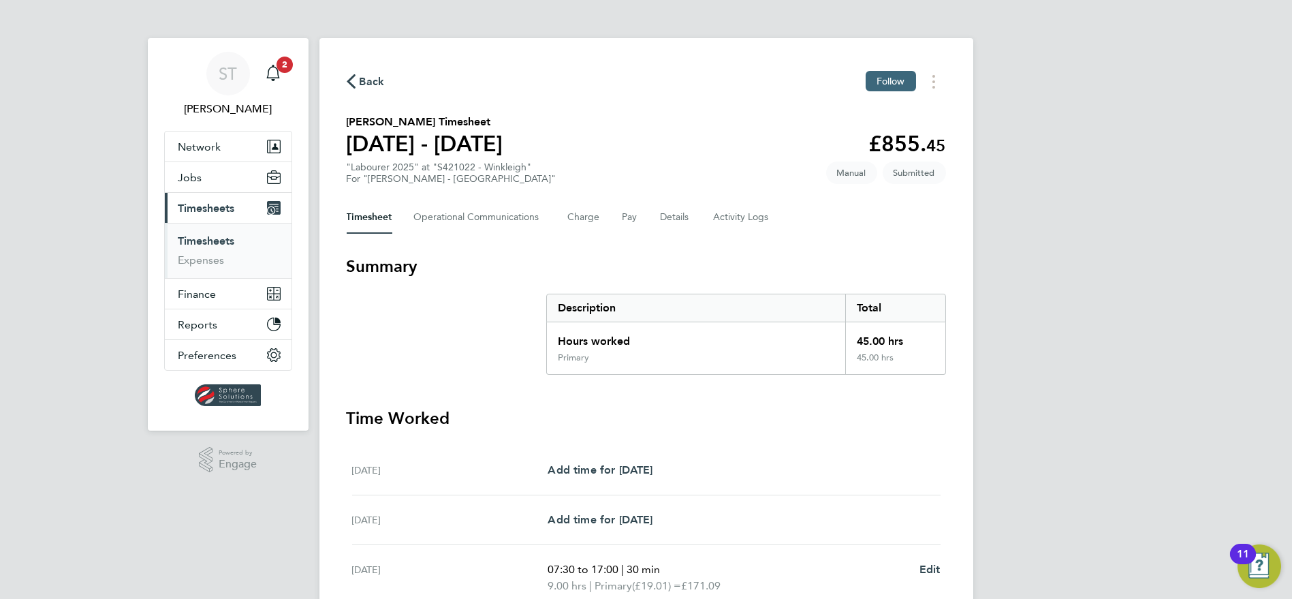
click at [886, 84] on span "Follow" at bounding box center [891, 81] width 29 height 12
click at [743, 223] on Logs-tab "Activity Logs" at bounding box center [742, 217] width 57 height 33
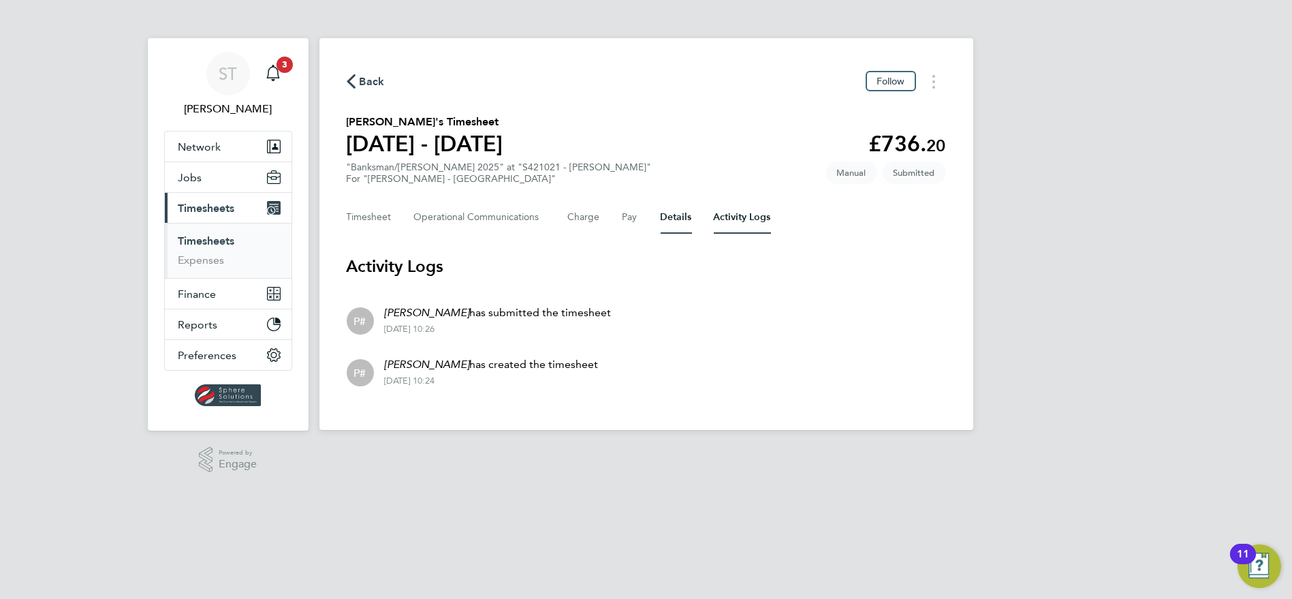
click at [676, 217] on button "Details" at bounding box center [676, 217] width 31 height 33
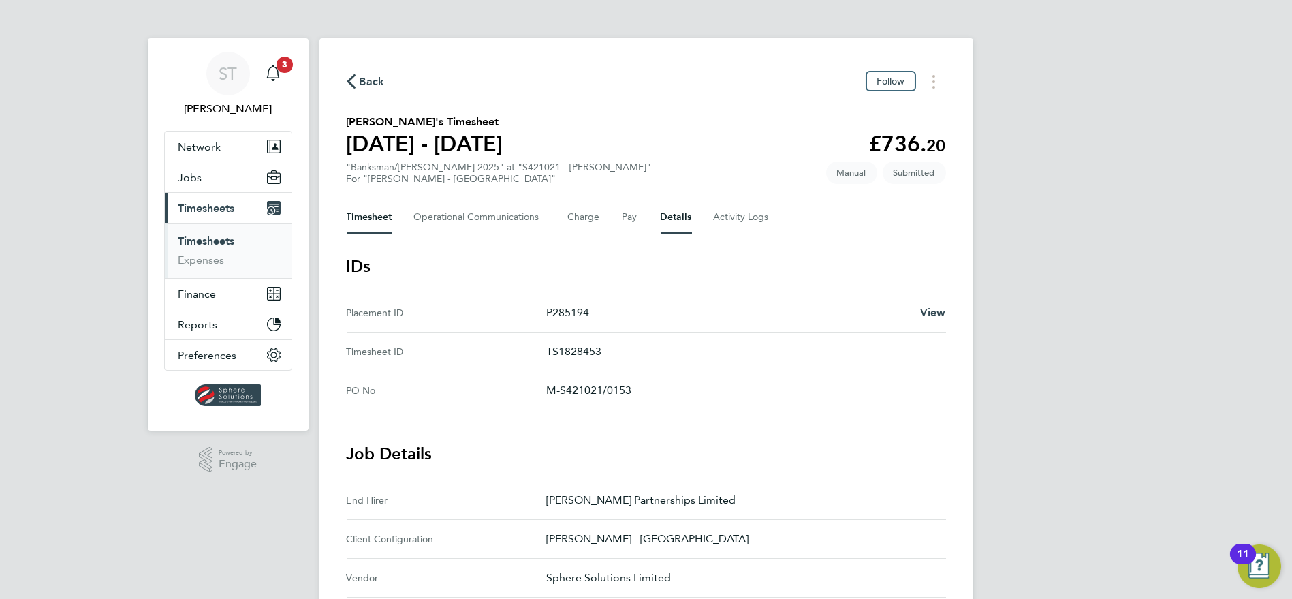
drag, startPoint x: 360, startPoint y: 219, endPoint x: 369, endPoint y: 219, distance: 9.6
click at [360, 219] on button "Timesheet" at bounding box center [370, 217] width 46 height 33
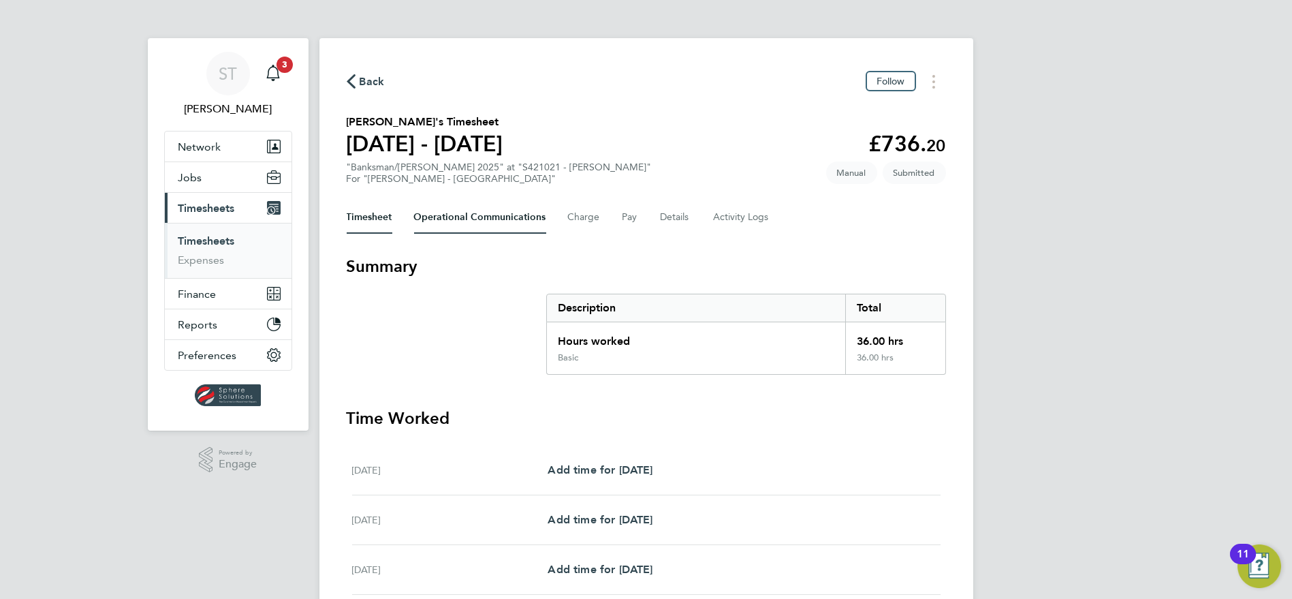
click at [488, 209] on Communications-tab "Operational Communications" at bounding box center [480, 217] width 132 height 33
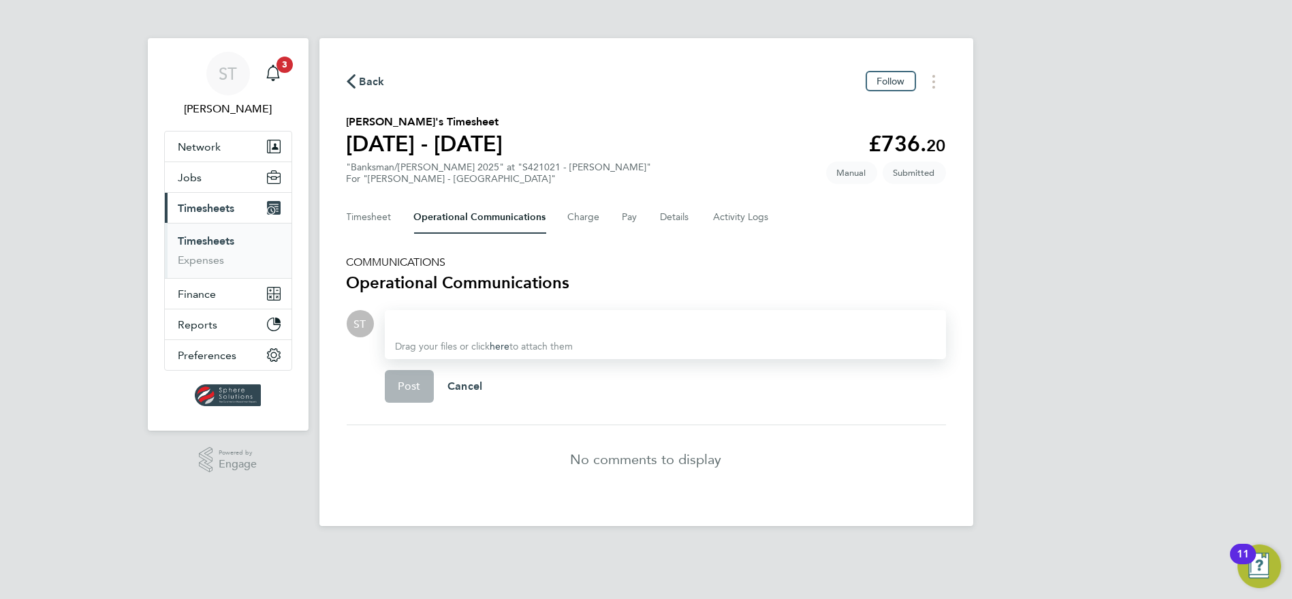
click at [517, 310] on div "Drag your files or click here to attach them" at bounding box center [665, 334] width 561 height 49
click at [519, 324] on div at bounding box center [666, 323] width 540 height 16
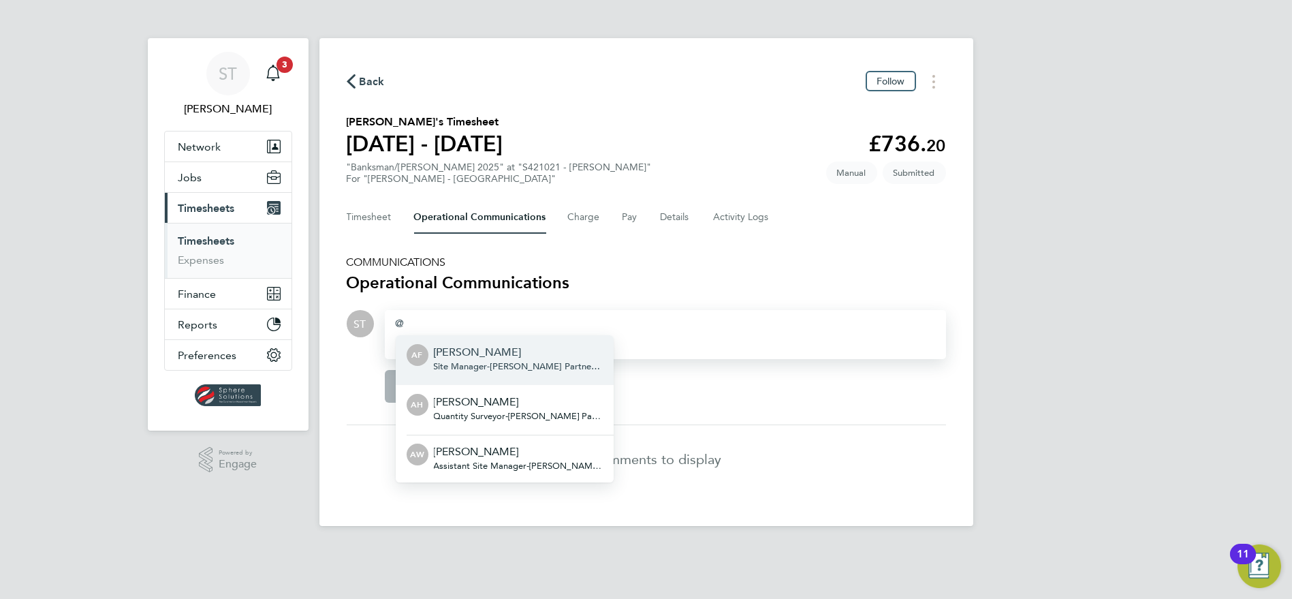
click at [519, 324] on div at bounding box center [666, 323] width 540 height 16
click at [454, 323] on div at bounding box center [666, 323] width 540 height 16
click at [368, 445] on li "No comments to display" at bounding box center [647, 459] width 600 height 68
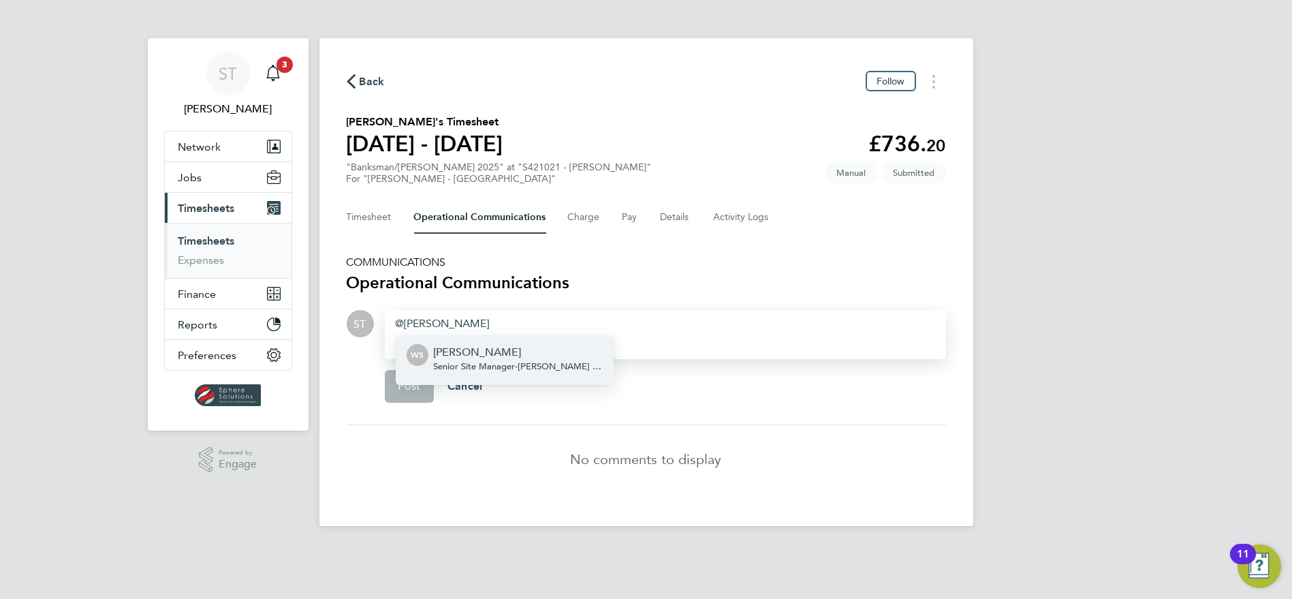
click at [484, 339] on li "WS Wayne Skelly Senior Site Manager - Lovell Partnerships Limited" at bounding box center [505, 360] width 218 height 50
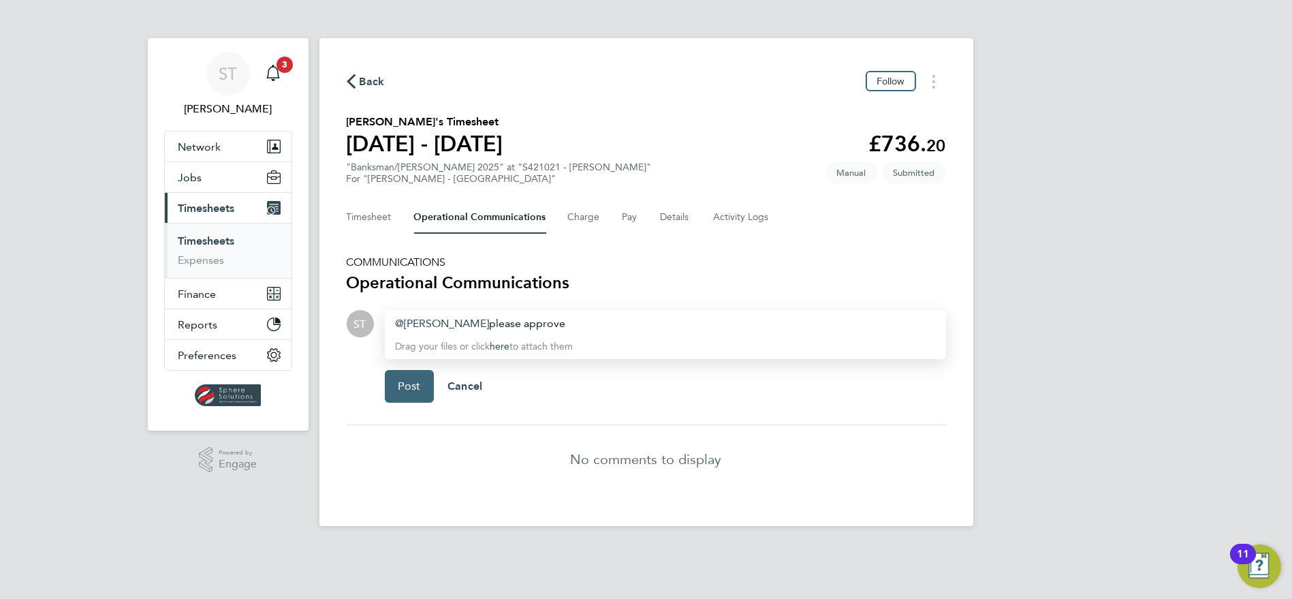
click at [419, 382] on button "Post" at bounding box center [410, 386] width 50 height 33
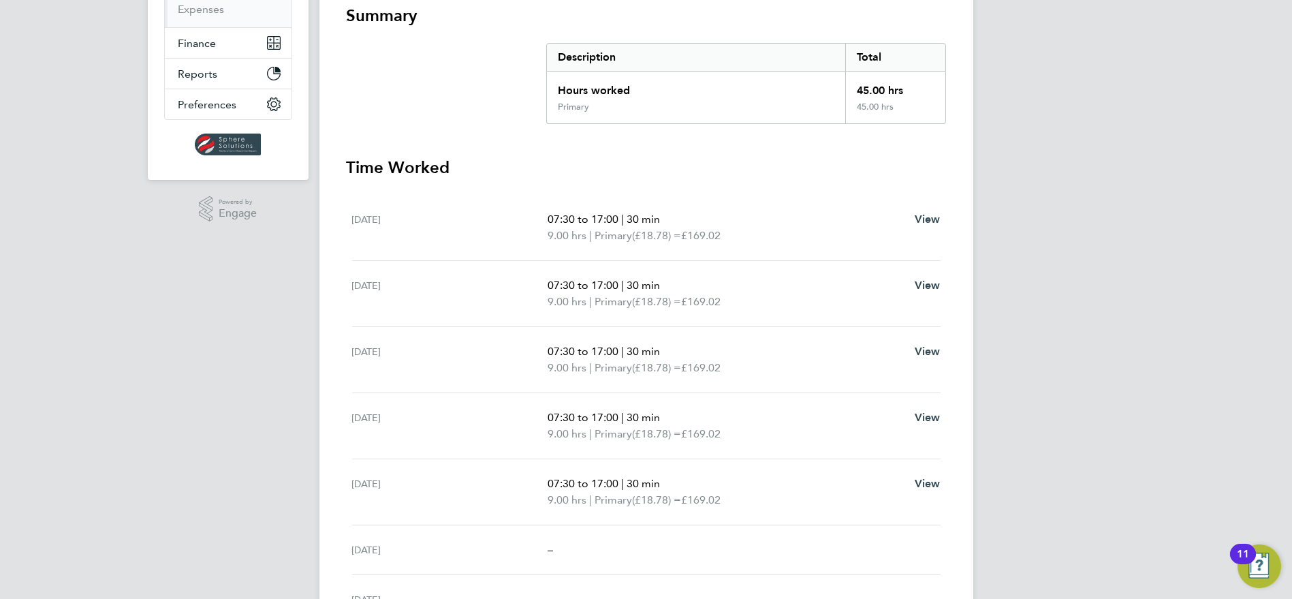
scroll to position [393, 0]
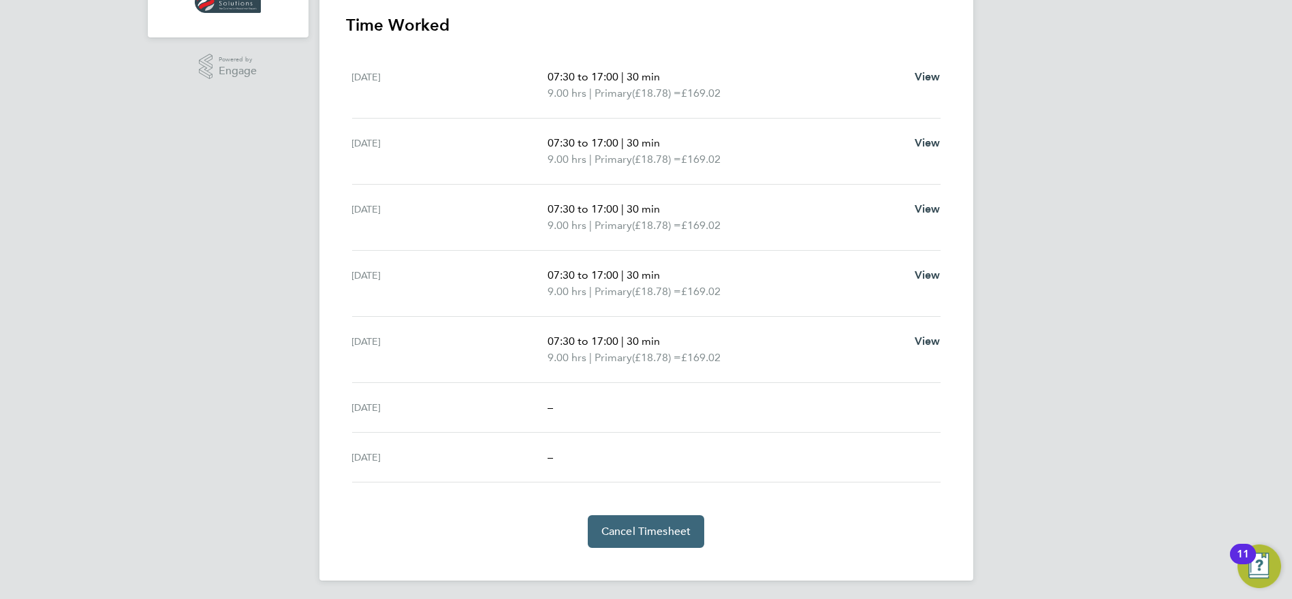
click at [646, 528] on span "Cancel Timesheet" at bounding box center [647, 532] width 90 height 14
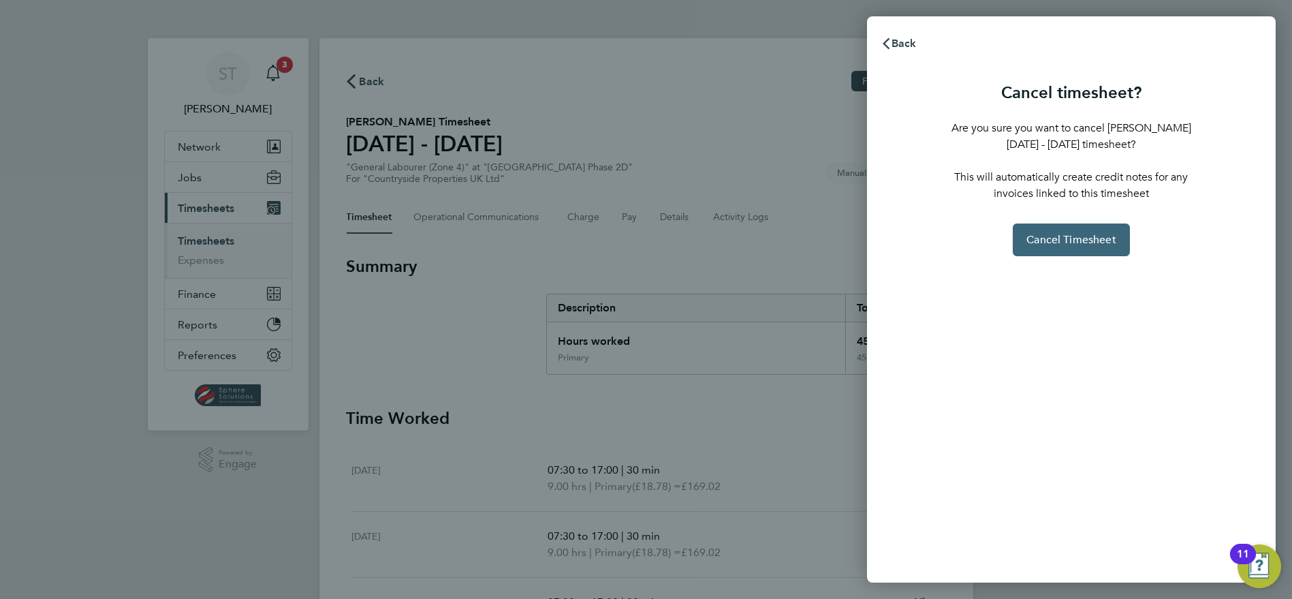
click at [1096, 235] on span "Cancel Timesheet" at bounding box center [1072, 240] width 90 height 14
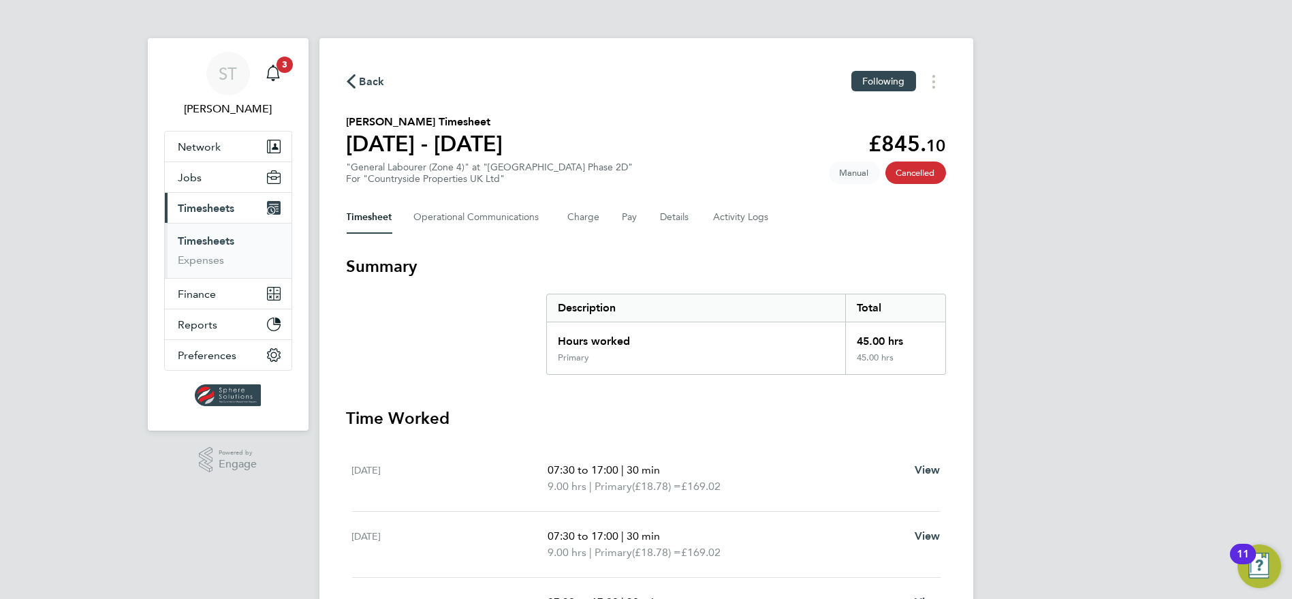
click at [207, 211] on span "Timesheets" at bounding box center [207, 208] width 57 height 13
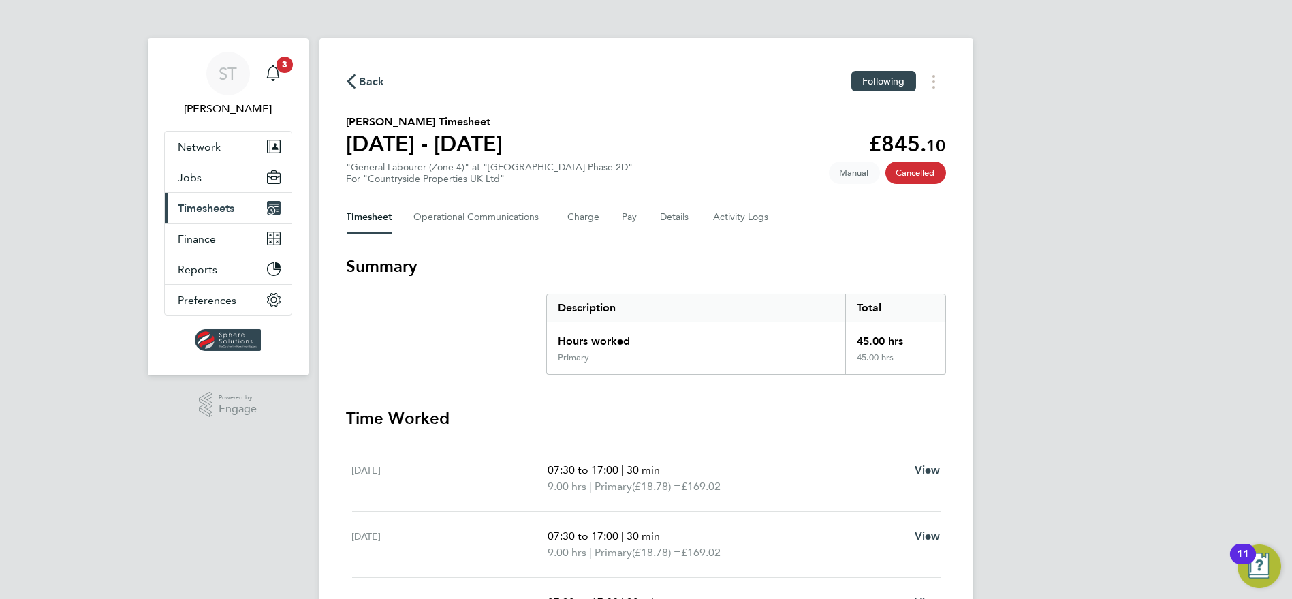
click at [228, 202] on span "Timesheets" at bounding box center [207, 208] width 57 height 13
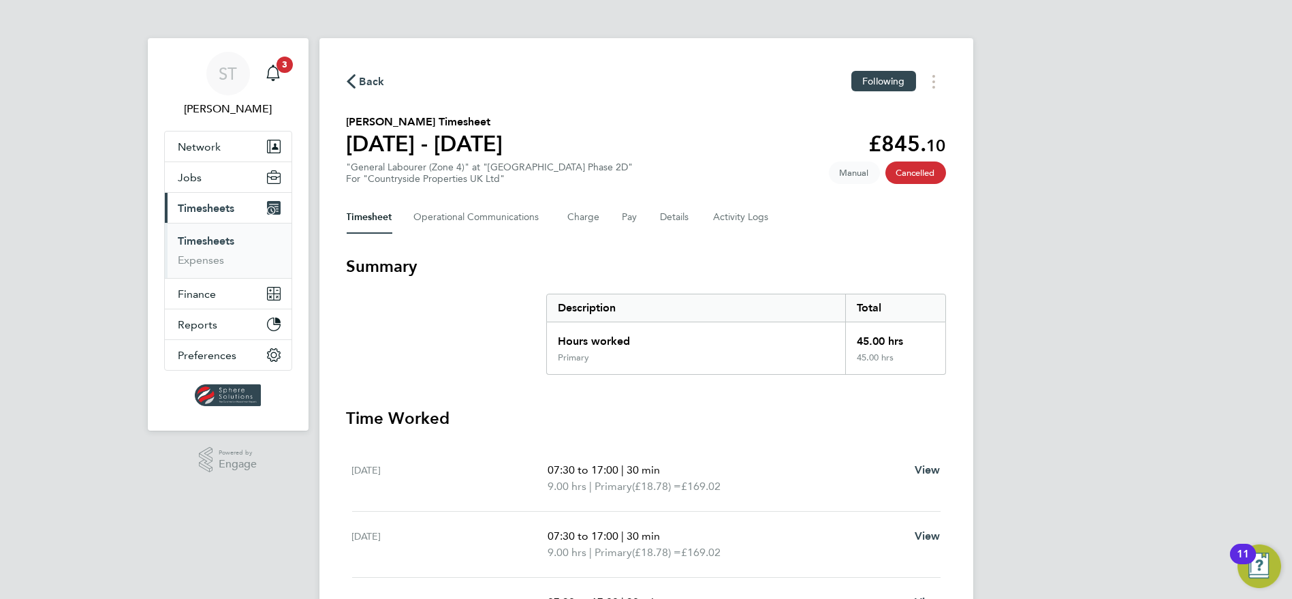
click at [222, 240] on link "Timesheets" at bounding box center [207, 240] width 57 height 13
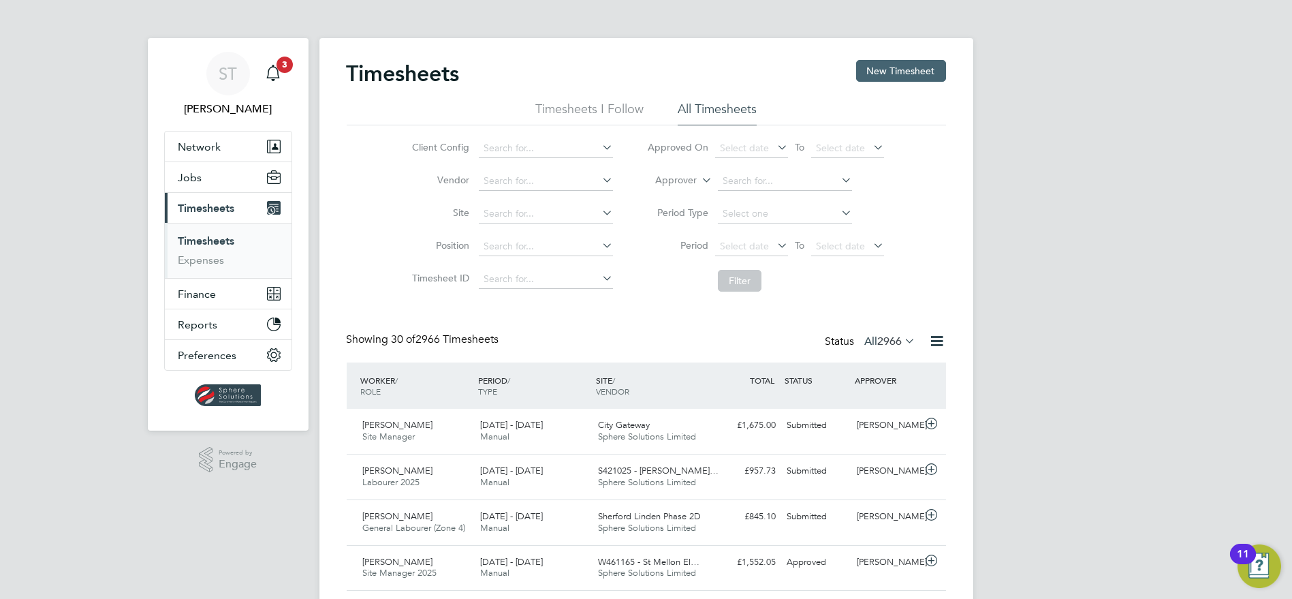
click at [924, 68] on button "New Timesheet" at bounding box center [901, 71] width 90 height 22
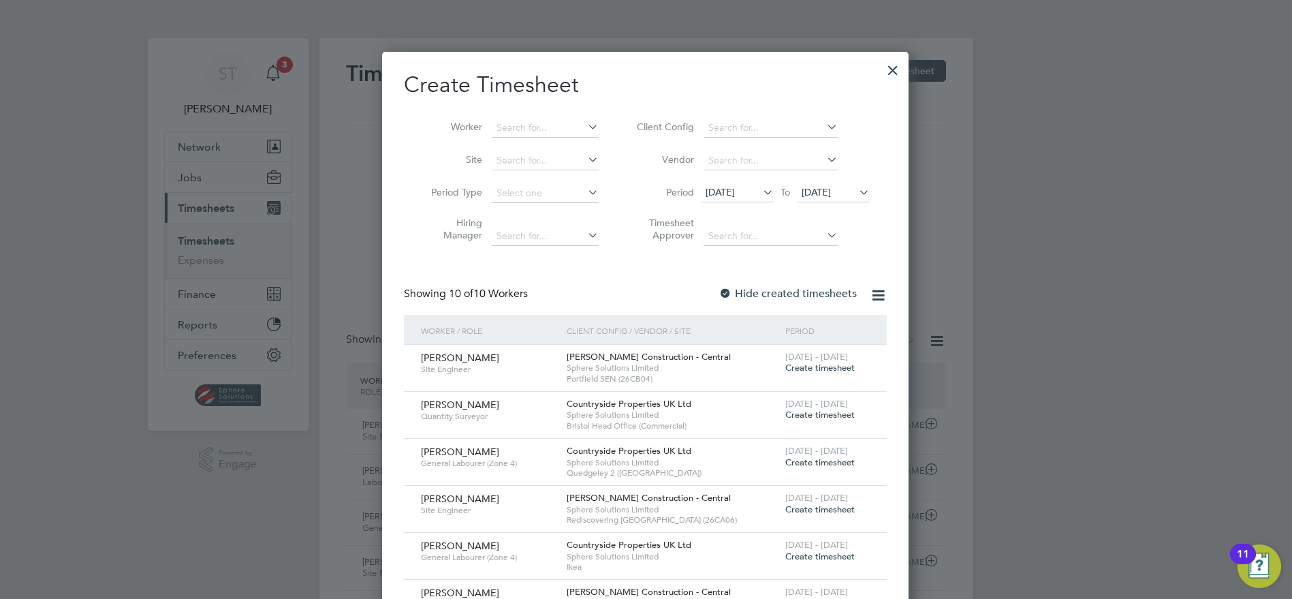
click at [735, 194] on span "15 Sep 2025" at bounding box center [720, 192] width 29 height 12
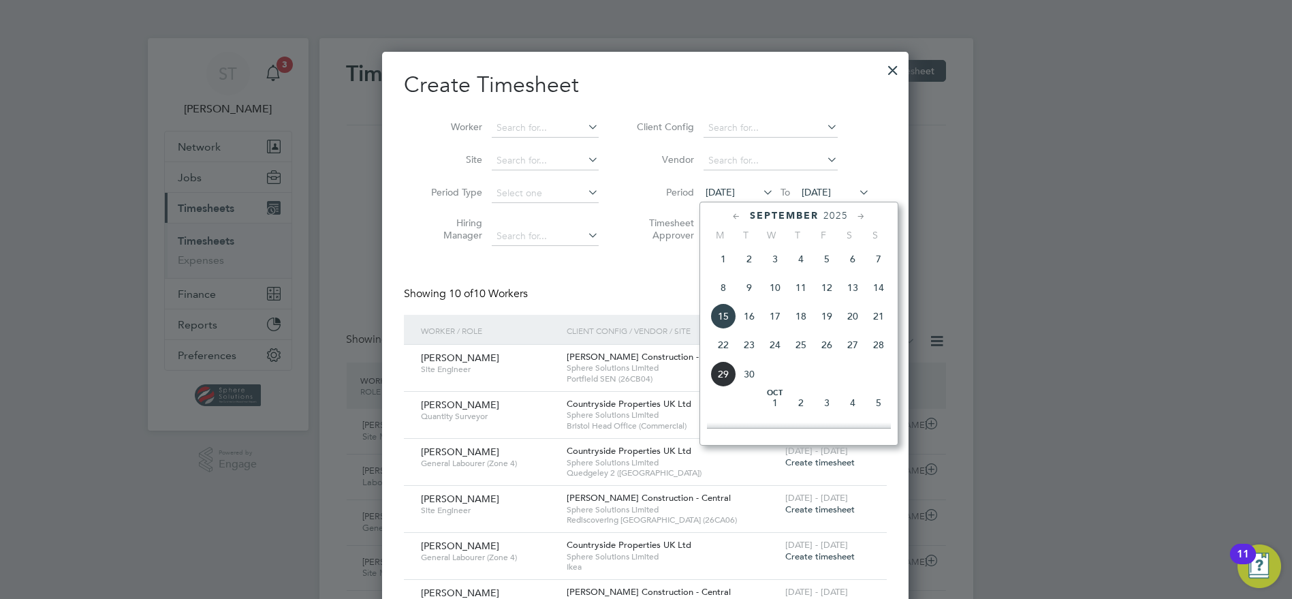
click at [724, 298] on span "8" at bounding box center [724, 288] width 26 height 26
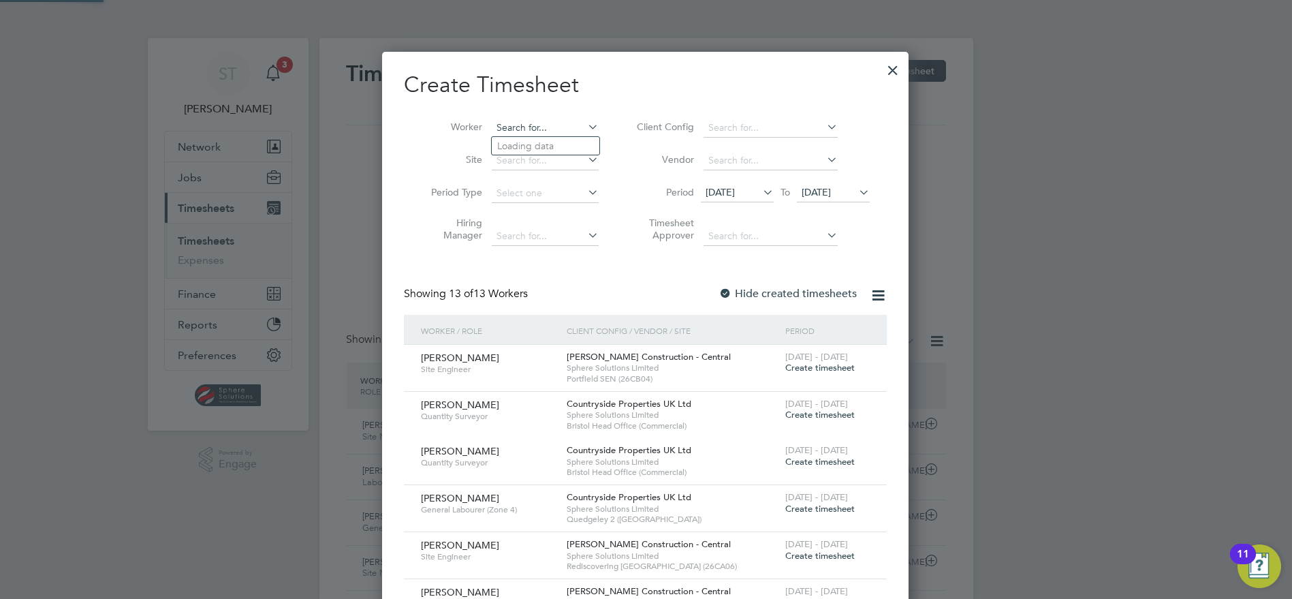
click at [539, 129] on input at bounding box center [545, 128] width 107 height 19
click at [544, 137] on li "Jonathan Adebisi" at bounding box center [553, 146] width 123 height 18
type input "Jonathan Adebisi"
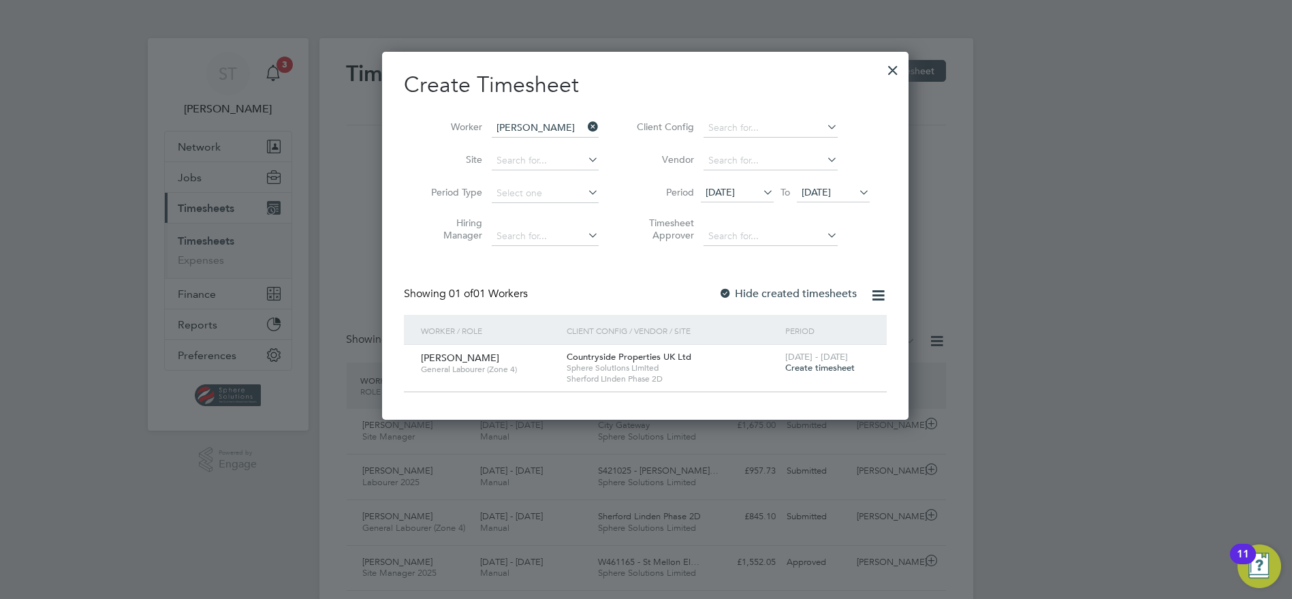
click at [846, 365] on span "Create timesheet" at bounding box center [820, 368] width 69 height 12
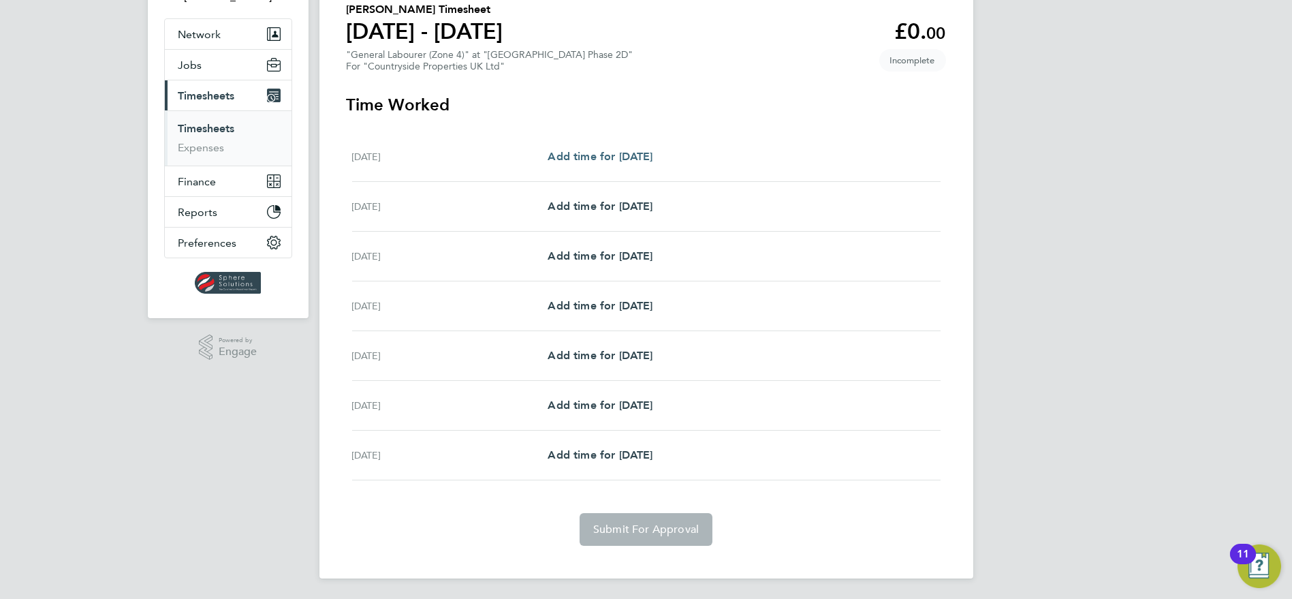
click at [609, 158] on span "Add time for Mon 08 Sep" at bounding box center [600, 156] width 105 height 13
select select "30"
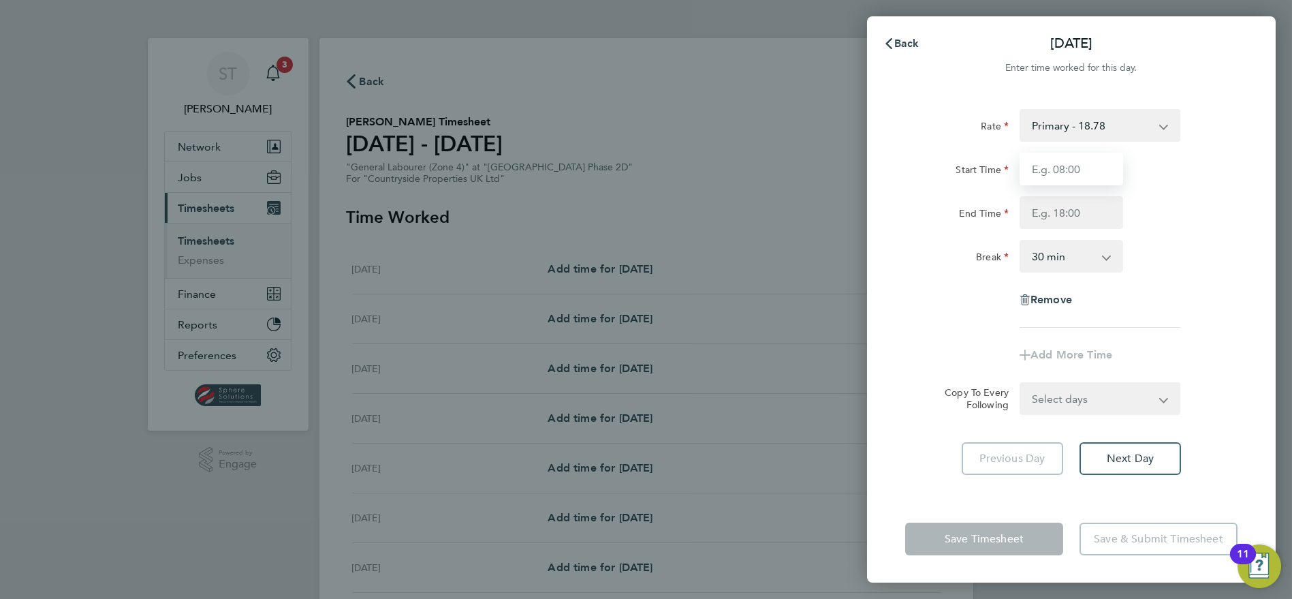
click at [1096, 160] on input "Start Time" at bounding box center [1072, 169] width 104 height 33
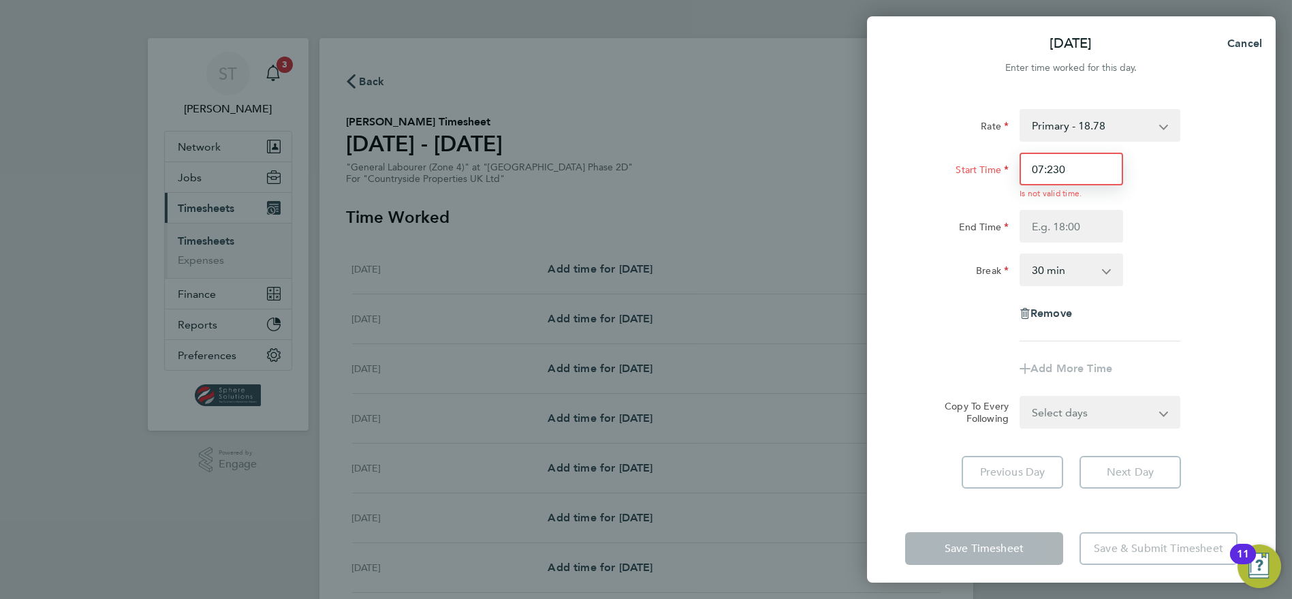
click at [1096, 175] on input "07:230" at bounding box center [1072, 169] width 104 height 33
type input "07:30"
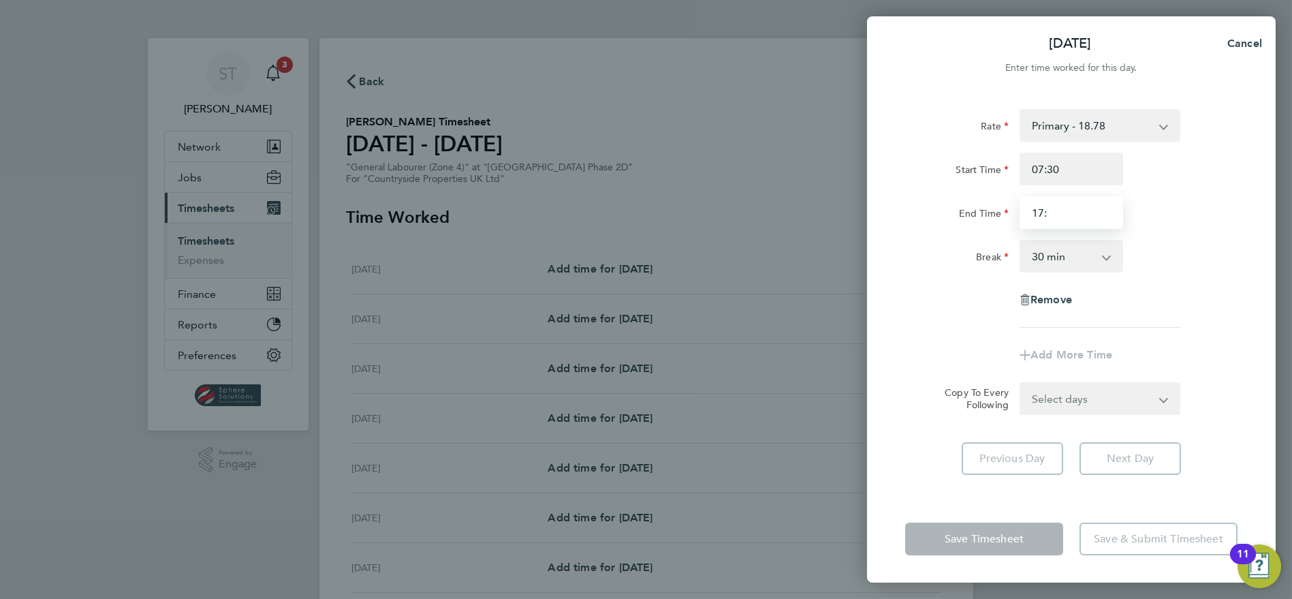
click at [1102, 212] on input "17:" at bounding box center [1072, 212] width 104 height 33
type input "17:00"
click at [1079, 400] on form "Rate Primary - 18.78 Start Time 07:30 End Time 17:00 Break 0 min 15 min 30 min …" at bounding box center [1071, 262] width 332 height 306
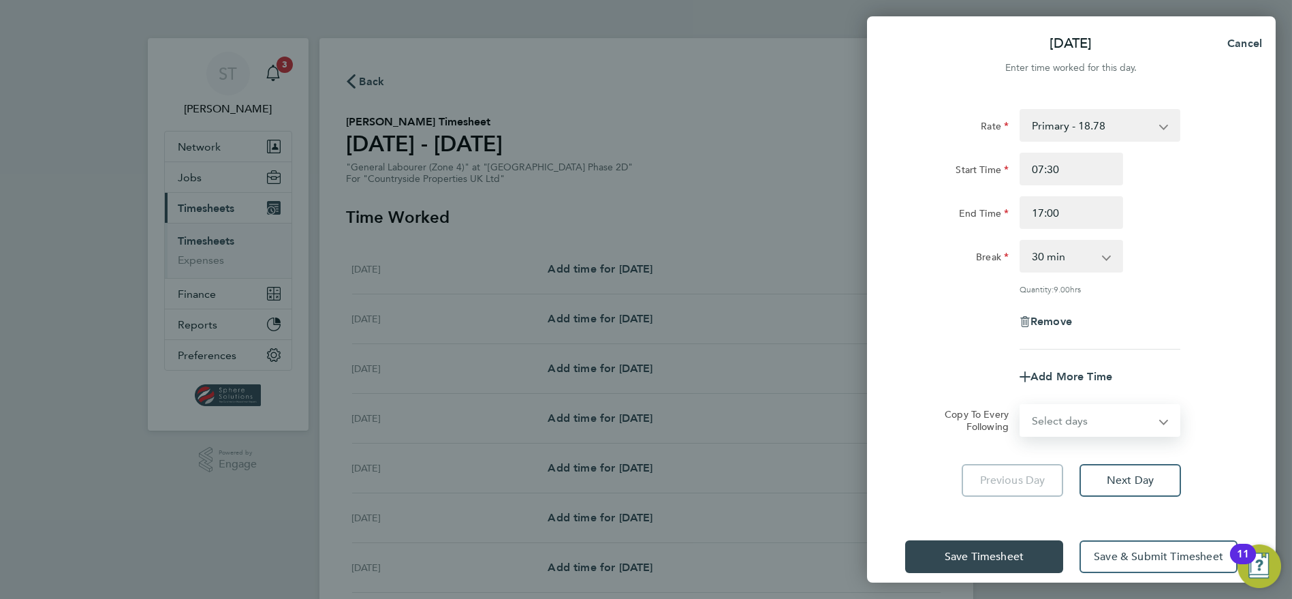
select select "DAY"
click at [1021, 405] on select "Select days Day Weekday (Mon-Fri) Weekend (Sat-Sun) Tuesday Wednesday Thursday …" at bounding box center [1092, 420] width 143 height 30
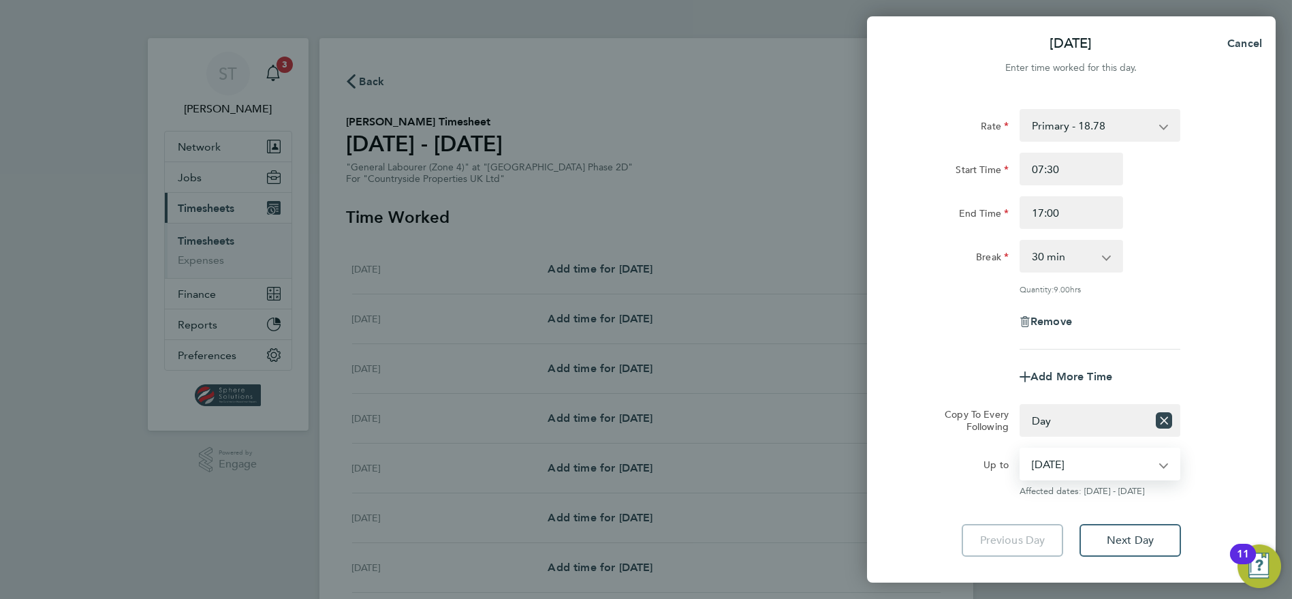
click at [1076, 458] on select "09 Sep 2025 10 Sep 2025 11 Sep 2025 12 Sep 2025 13 Sep 2025 14 Sep 2025" at bounding box center [1092, 464] width 142 height 30
select select "2025-09-12"
click at [1021, 449] on select "09 Sep 2025 10 Sep 2025 11 Sep 2025 12 Sep 2025 13 Sep 2025 14 Sep 2025" at bounding box center [1092, 464] width 142 height 30
click at [1124, 530] on button "Next Day" at bounding box center [1131, 540] width 102 height 33
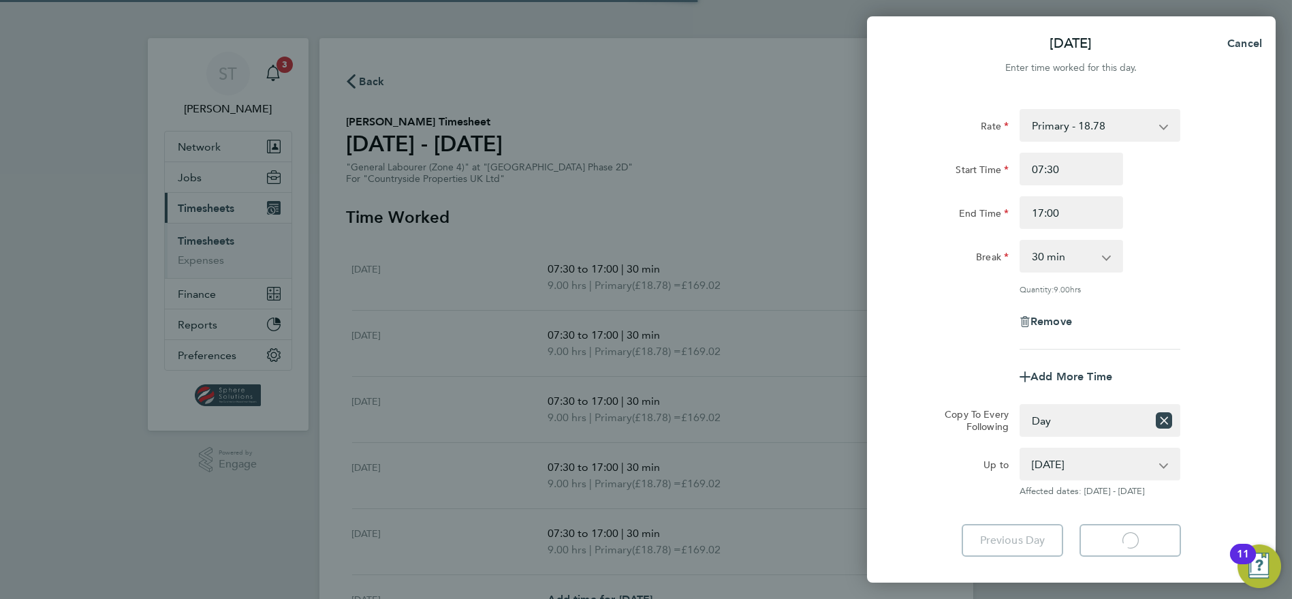
select select "30"
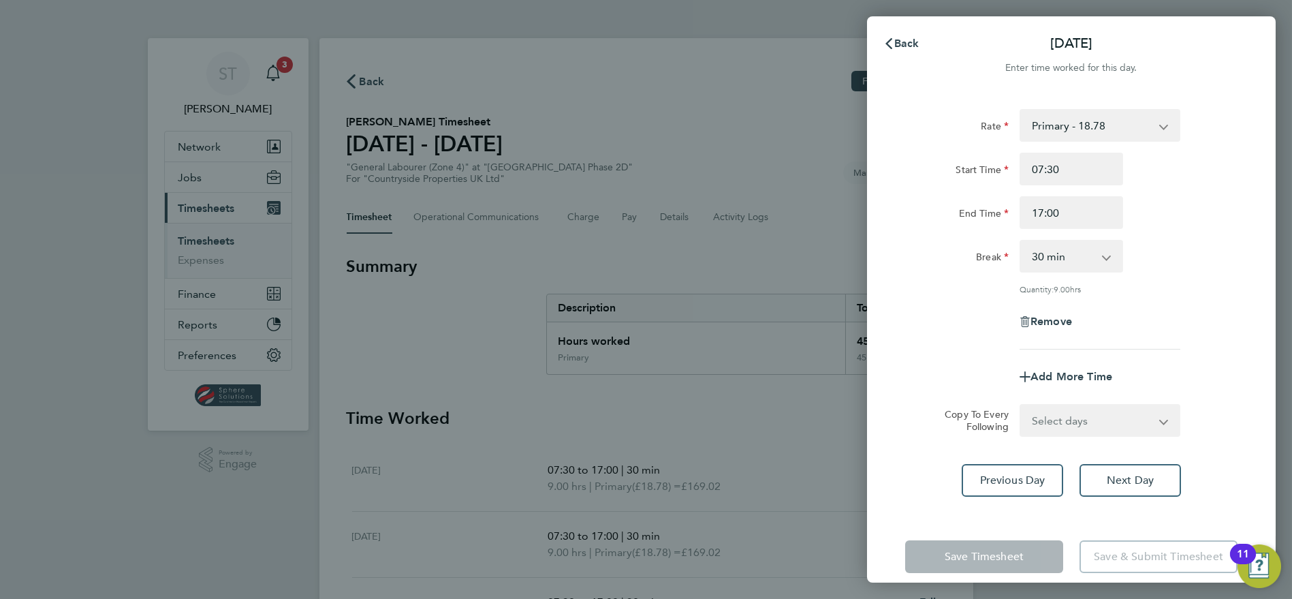
click at [1124, 530] on div "Save Timesheet Save & Submit Timesheet" at bounding box center [1071, 556] width 409 height 87
click at [1126, 499] on div "Rate Primary - 18.78 Start Time 07:30 End Time 17:00 Break 0 min 15 min 30 min …" at bounding box center [1071, 303] width 409 height 420
click at [1132, 484] on span "Next Day" at bounding box center [1130, 481] width 47 height 14
select select "30"
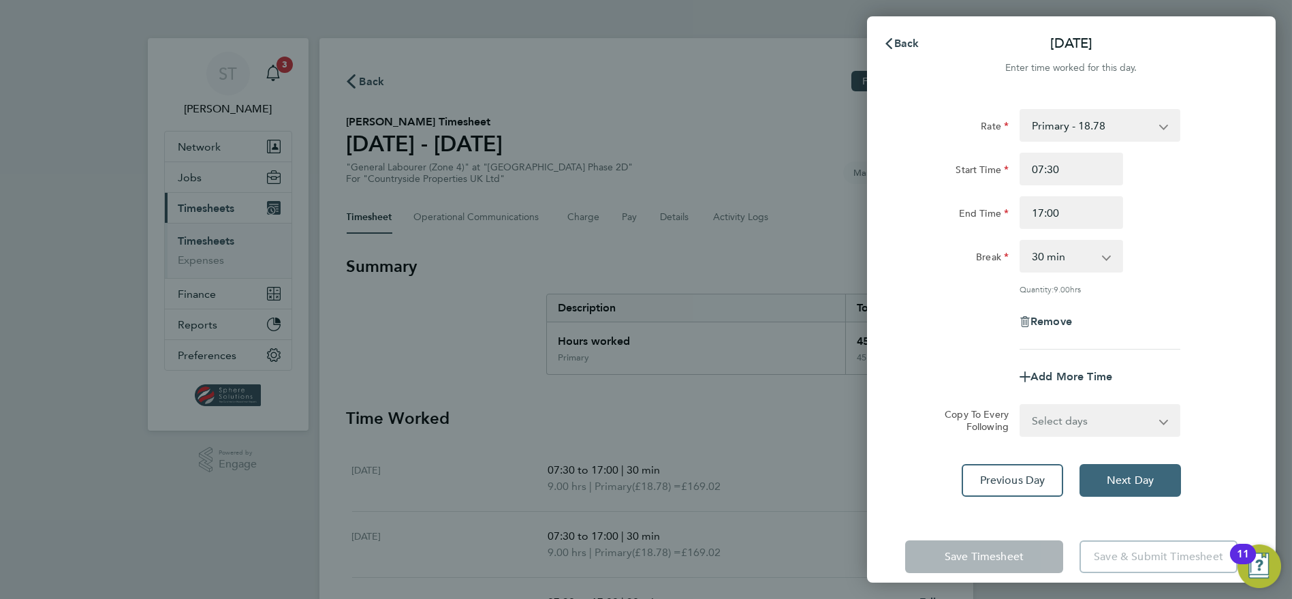
click at [1132, 483] on span "Next Day" at bounding box center [1130, 481] width 47 height 14
select select "30"
click at [1132, 483] on span "Next Day" at bounding box center [1130, 481] width 47 height 14
select select "30"
click at [1132, 483] on span "Next Day" at bounding box center [1130, 481] width 47 height 14
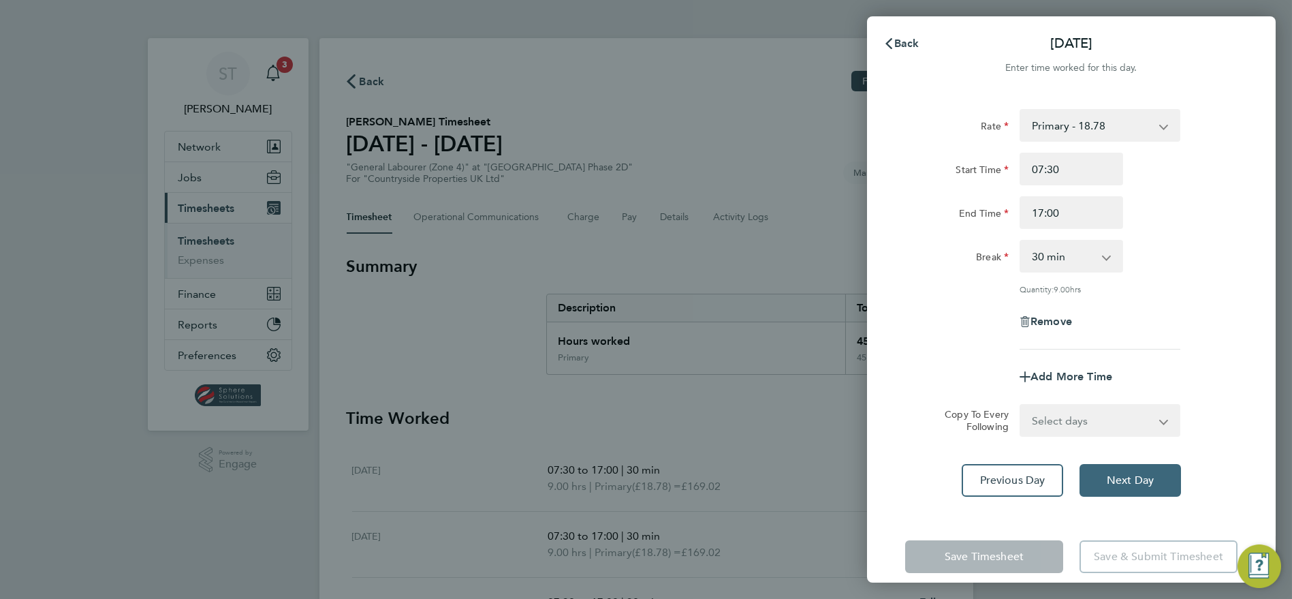
select select "30"
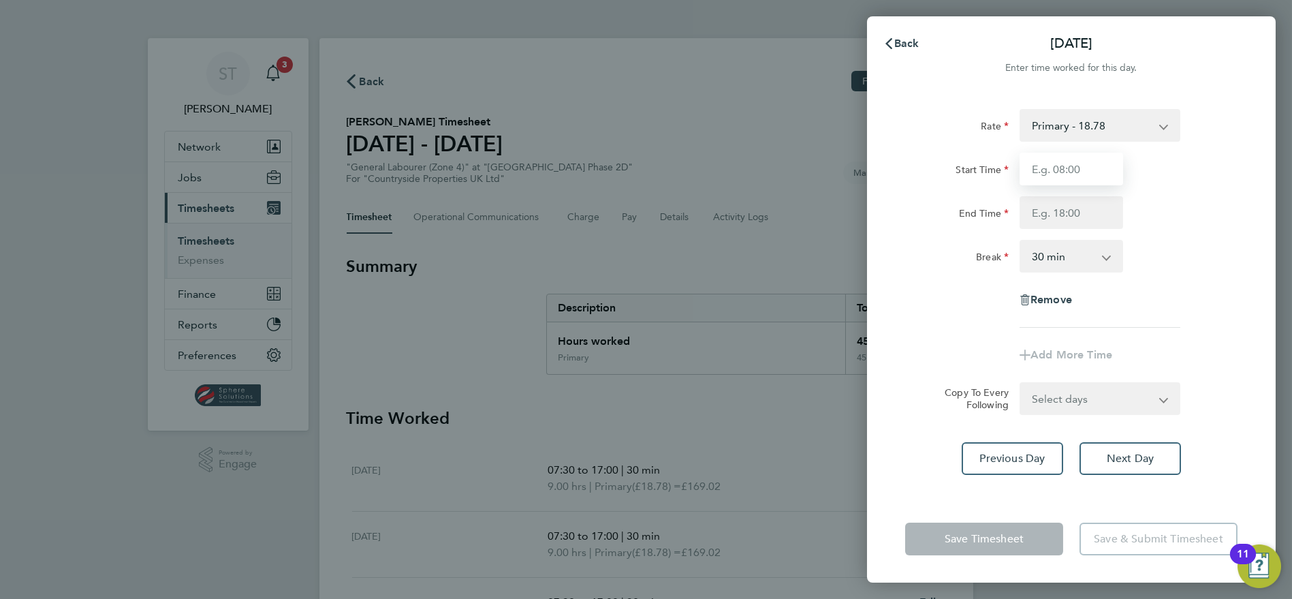
click at [1056, 164] on input "Start Time" at bounding box center [1072, 169] width 104 height 33
type input "07:30"
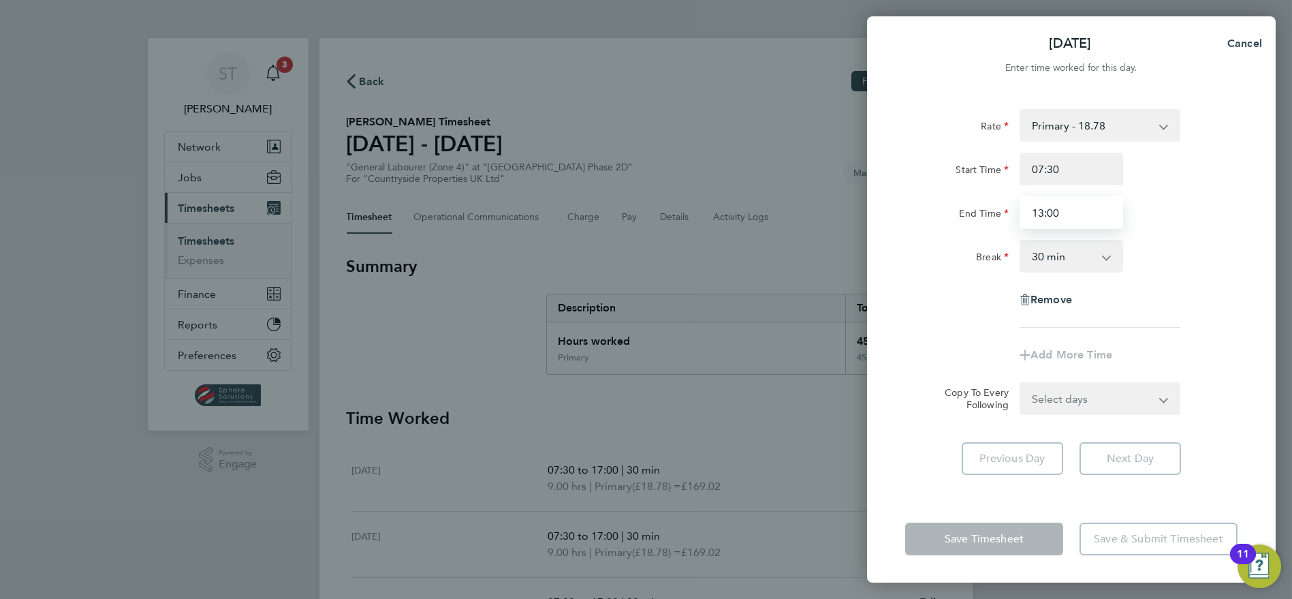
type input "13:00"
drag, startPoint x: 1076, startPoint y: 257, endPoint x: 1076, endPoint y: 267, distance: 10.2
click at [1076, 257] on select "0 min 15 min 30 min 45 min 60 min 75 min 90 min" at bounding box center [1063, 256] width 84 height 30
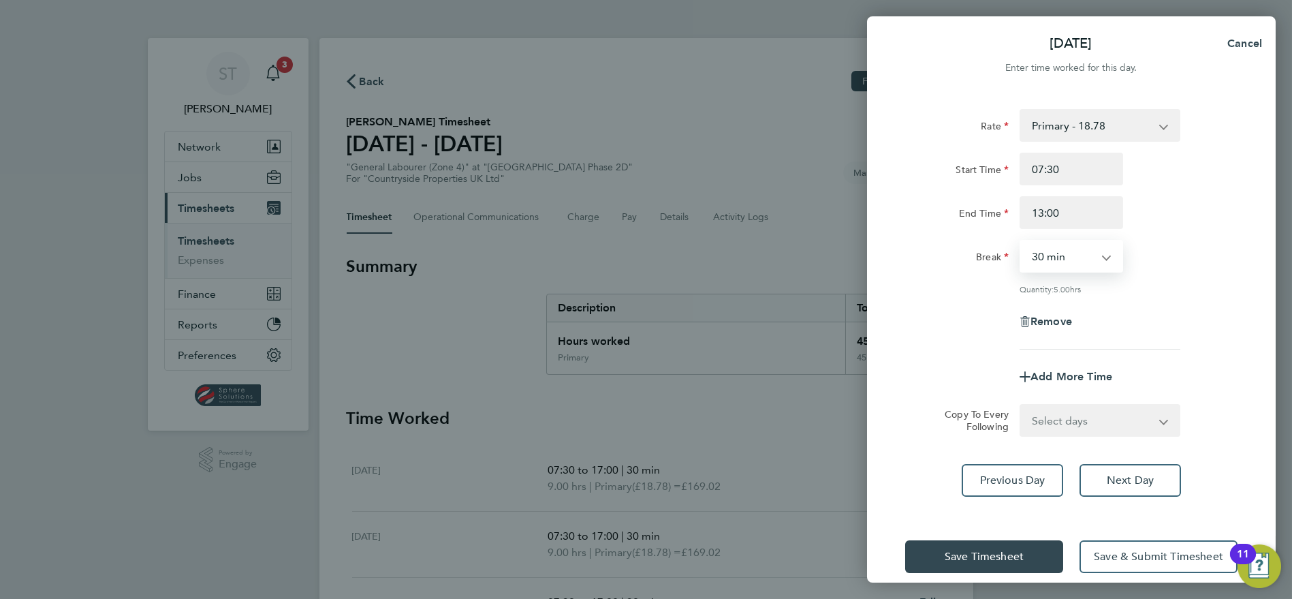
select select "0"
click at [1021, 241] on select "0 min 15 min 30 min 45 min 60 min 75 min 90 min" at bounding box center [1063, 256] width 84 height 30
click at [1003, 560] on span "Save Timesheet" at bounding box center [984, 557] width 79 height 14
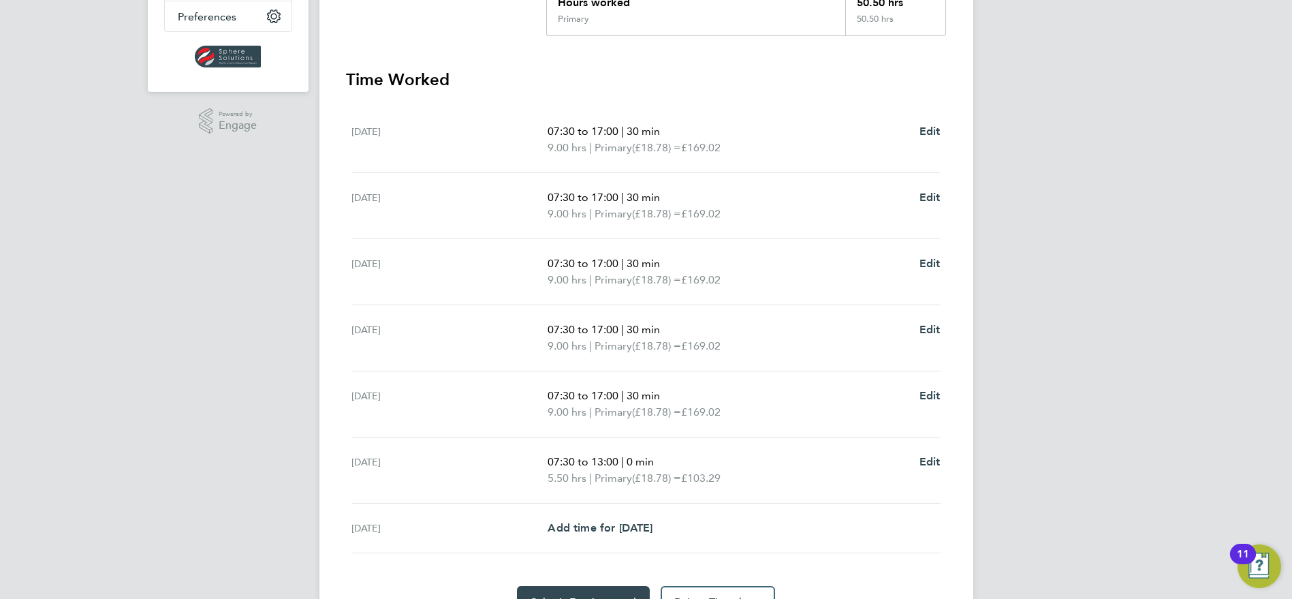
scroll to position [410, 0]
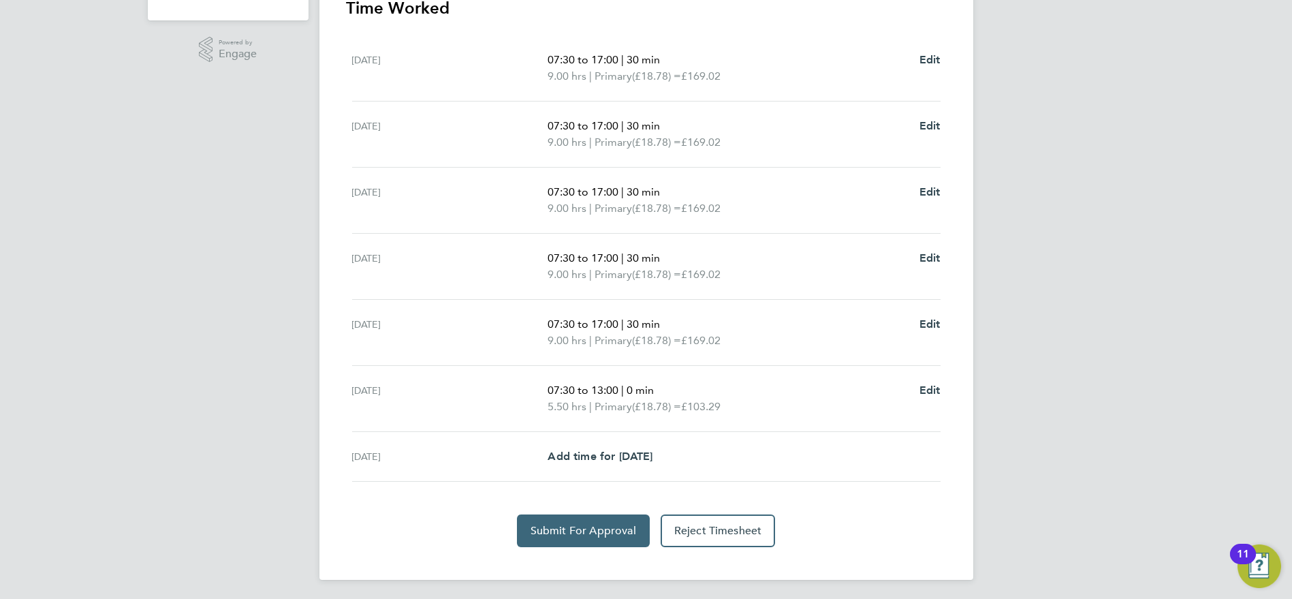
click at [595, 518] on button "Submit For Approval" at bounding box center [583, 530] width 133 height 33
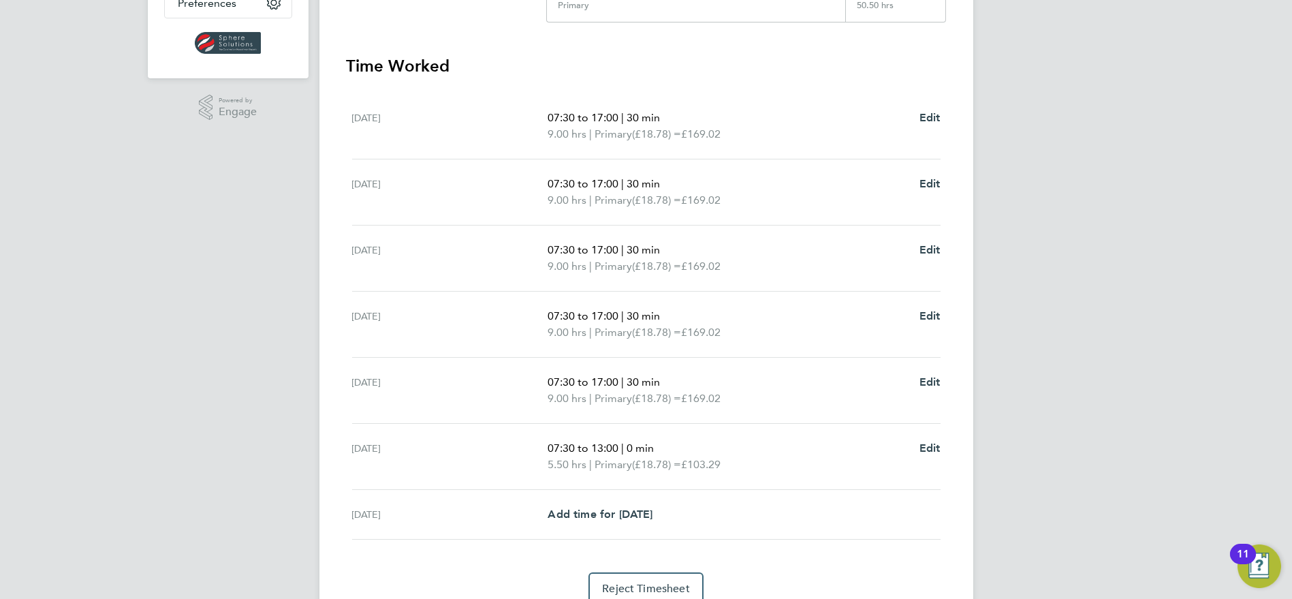
scroll to position [107, 0]
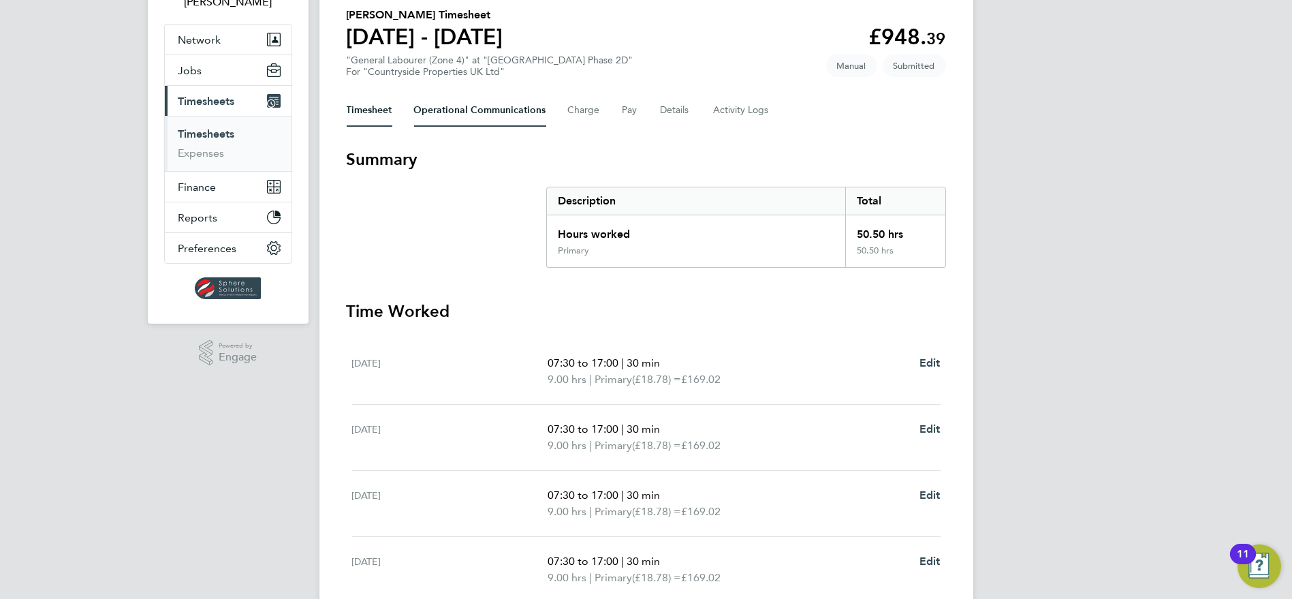
click at [482, 112] on Communications-tab "Operational Communications" at bounding box center [480, 110] width 132 height 33
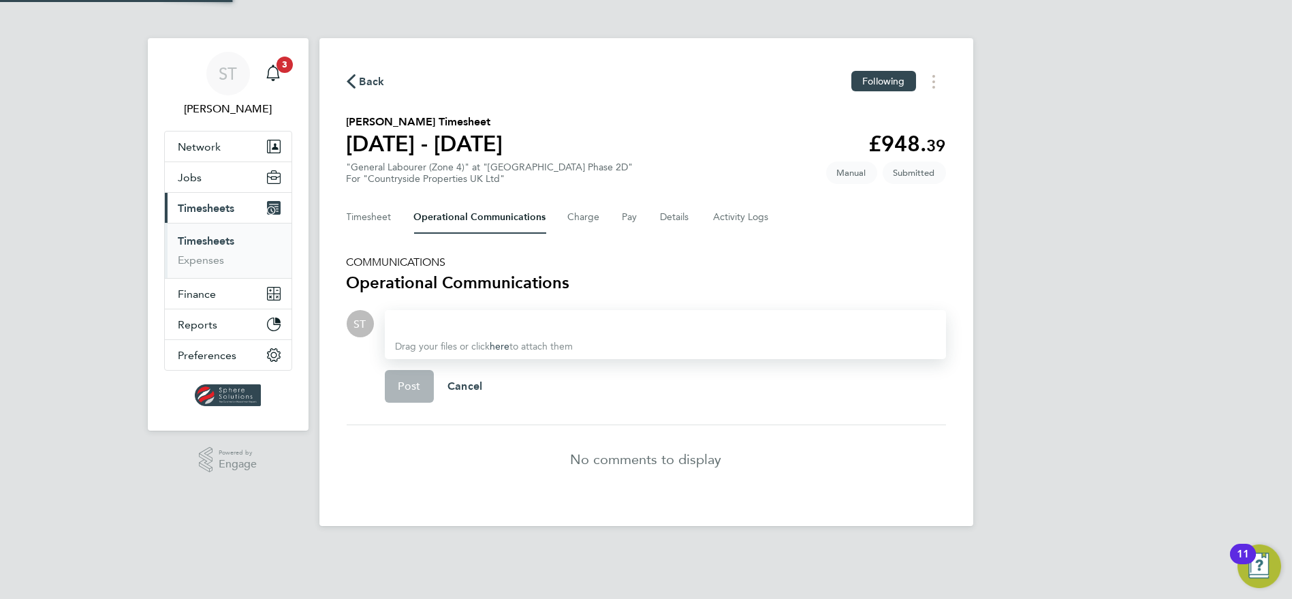
click at [513, 322] on div at bounding box center [666, 323] width 540 height 16
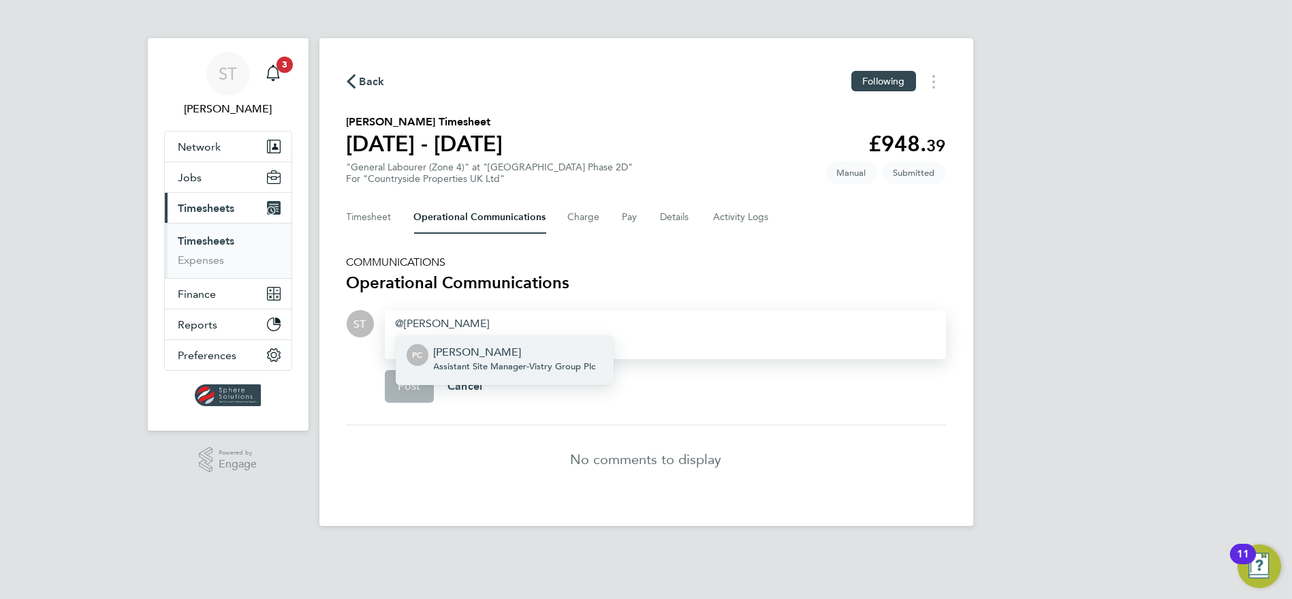
click at [557, 368] on span "Assistant Site Manager - Vistry Group Plc" at bounding box center [515, 366] width 162 height 11
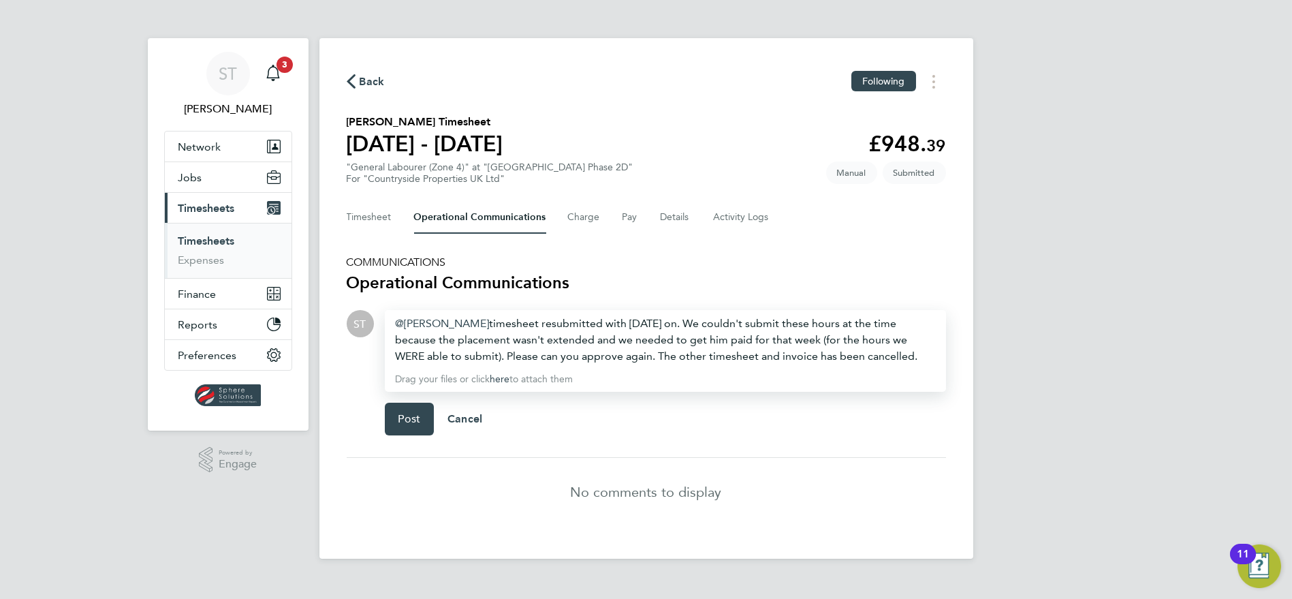
click at [693, 350] on div "Paul Caers ​ timesheet resubmitted with Sat 13/9 on. We couldn't submit these h…" at bounding box center [666, 339] width 540 height 49
click at [786, 359] on div "Paul Caers ​ timesheet resubmitted with Sat 13/9 on. We couldn't submit these h…" at bounding box center [666, 339] width 540 height 49
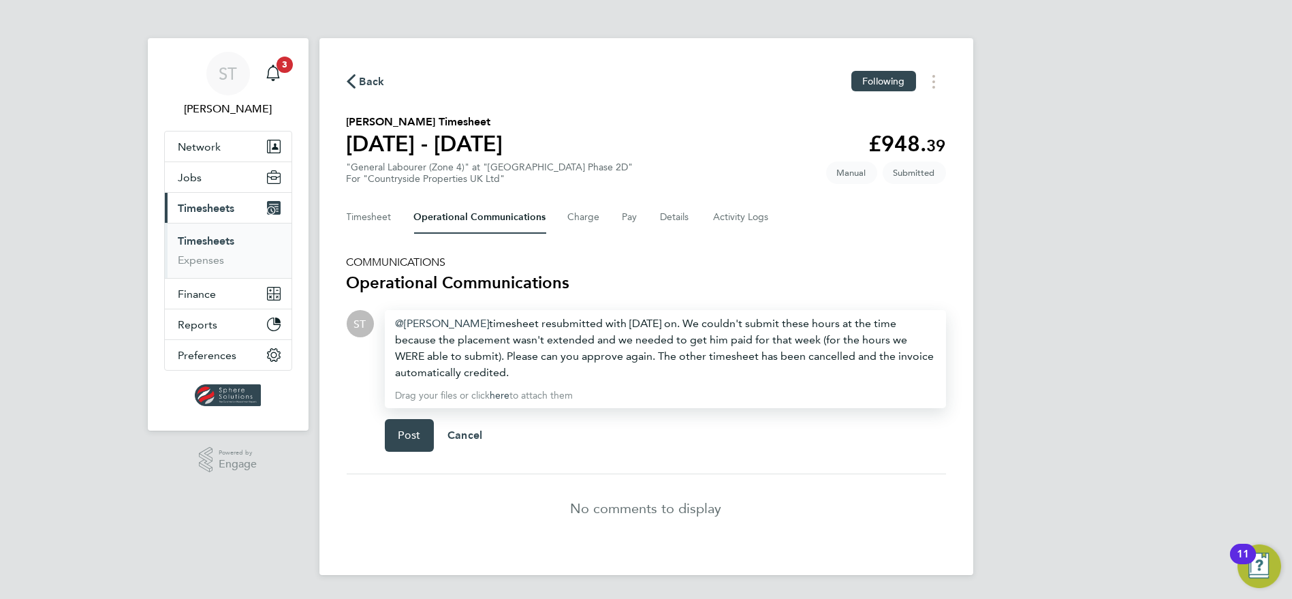
drag, startPoint x: 464, startPoint y: 371, endPoint x: 458, endPoint y: 326, distance: 45.4
click at [458, 326] on div "Paul Caers ​ timesheet resubmitted with Sat 13/9 on. We couldn't submit these h…" at bounding box center [666, 347] width 540 height 65
copy div "timesheet resubmitted with Sat 13/9 on. We couldn't submit these hours at the t…"
click at [403, 435] on span "Post" at bounding box center [410, 436] width 22 height 14
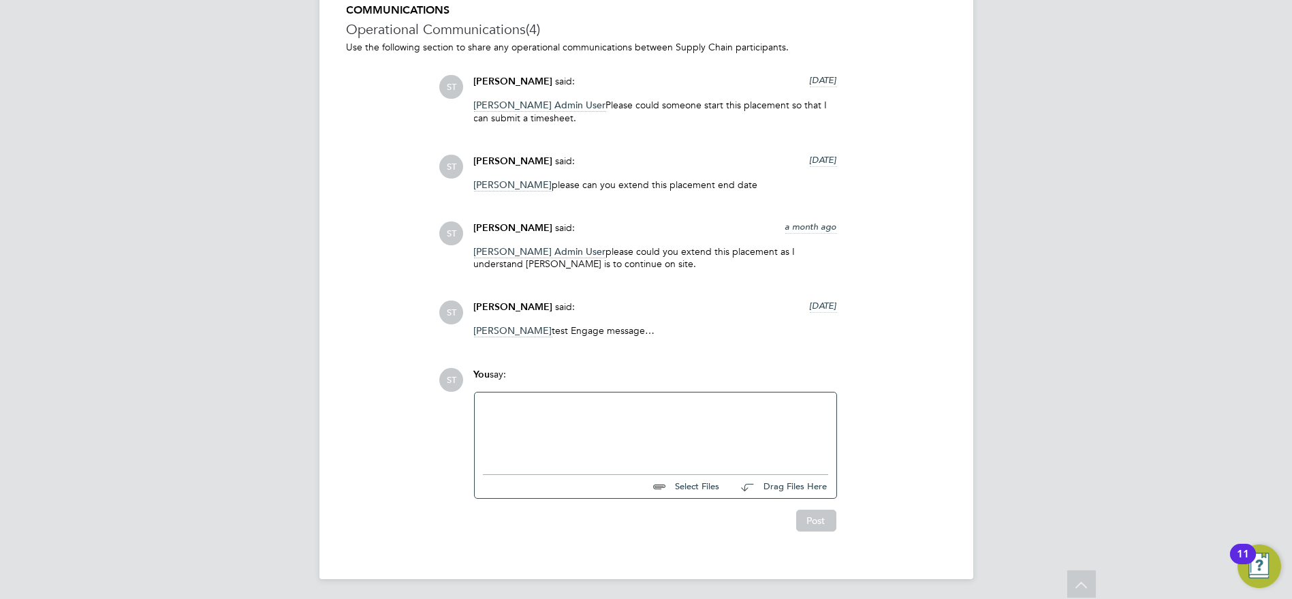
click at [562, 414] on div at bounding box center [655, 430] width 345 height 59
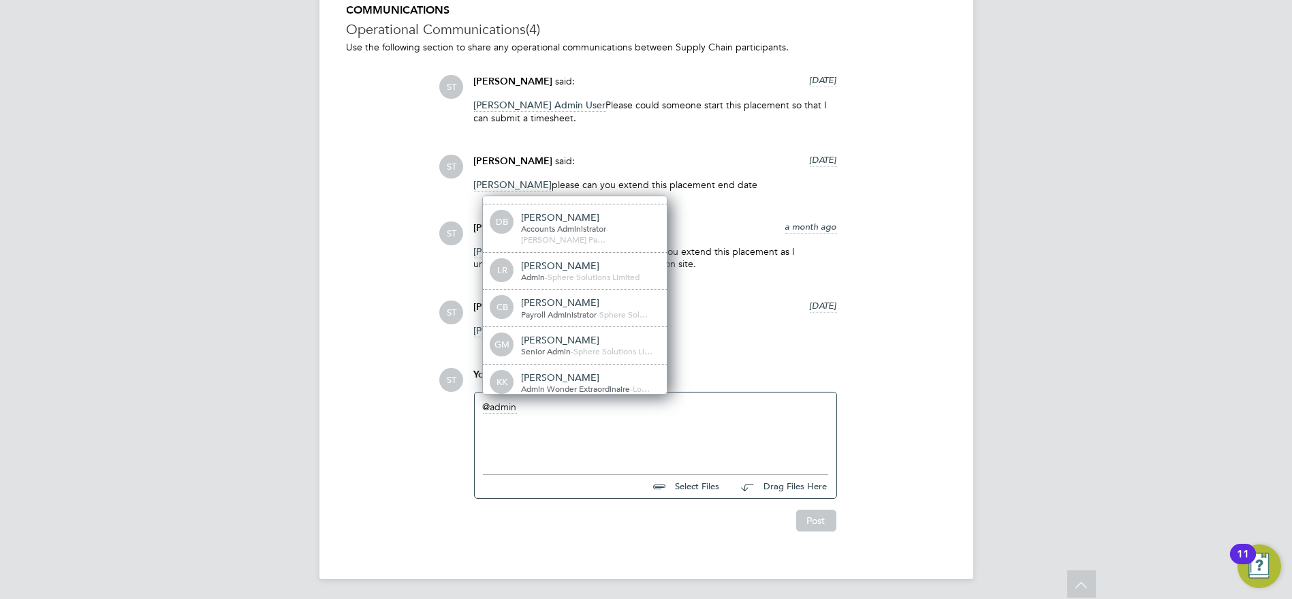
click at [598, 409] on div "[PERSON_NAME] Admin User" at bounding box center [589, 415] width 136 height 12
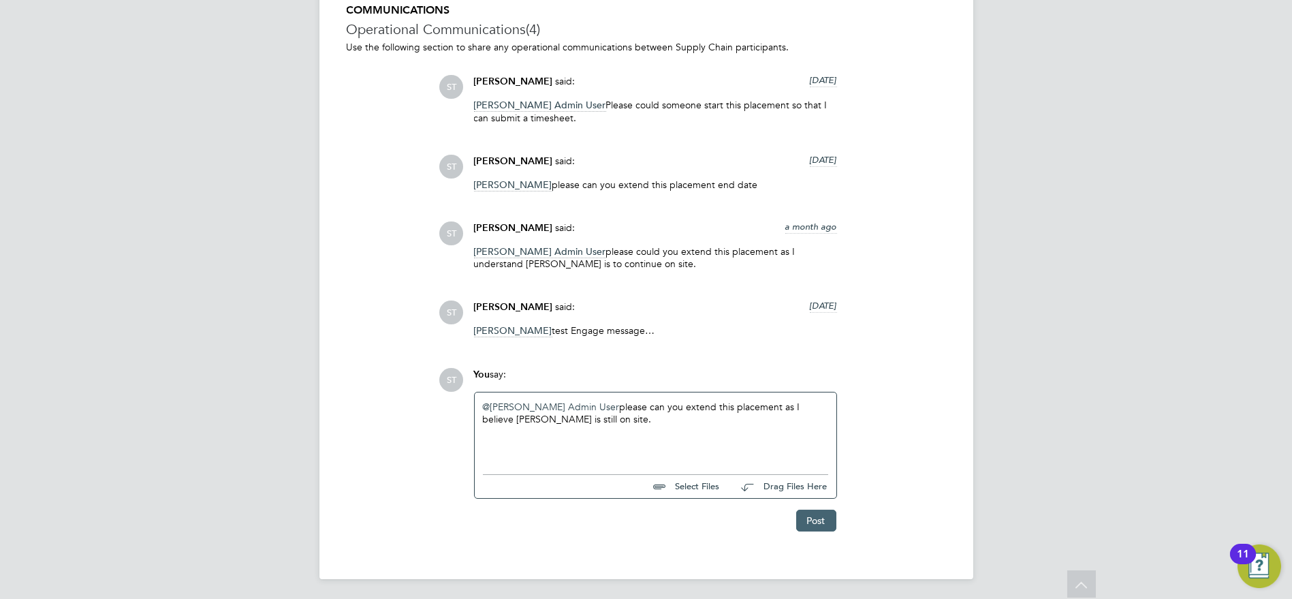
click at [807, 521] on button "Post" at bounding box center [816, 521] width 40 height 22
